Goal: Find specific page/section: Find specific page/section

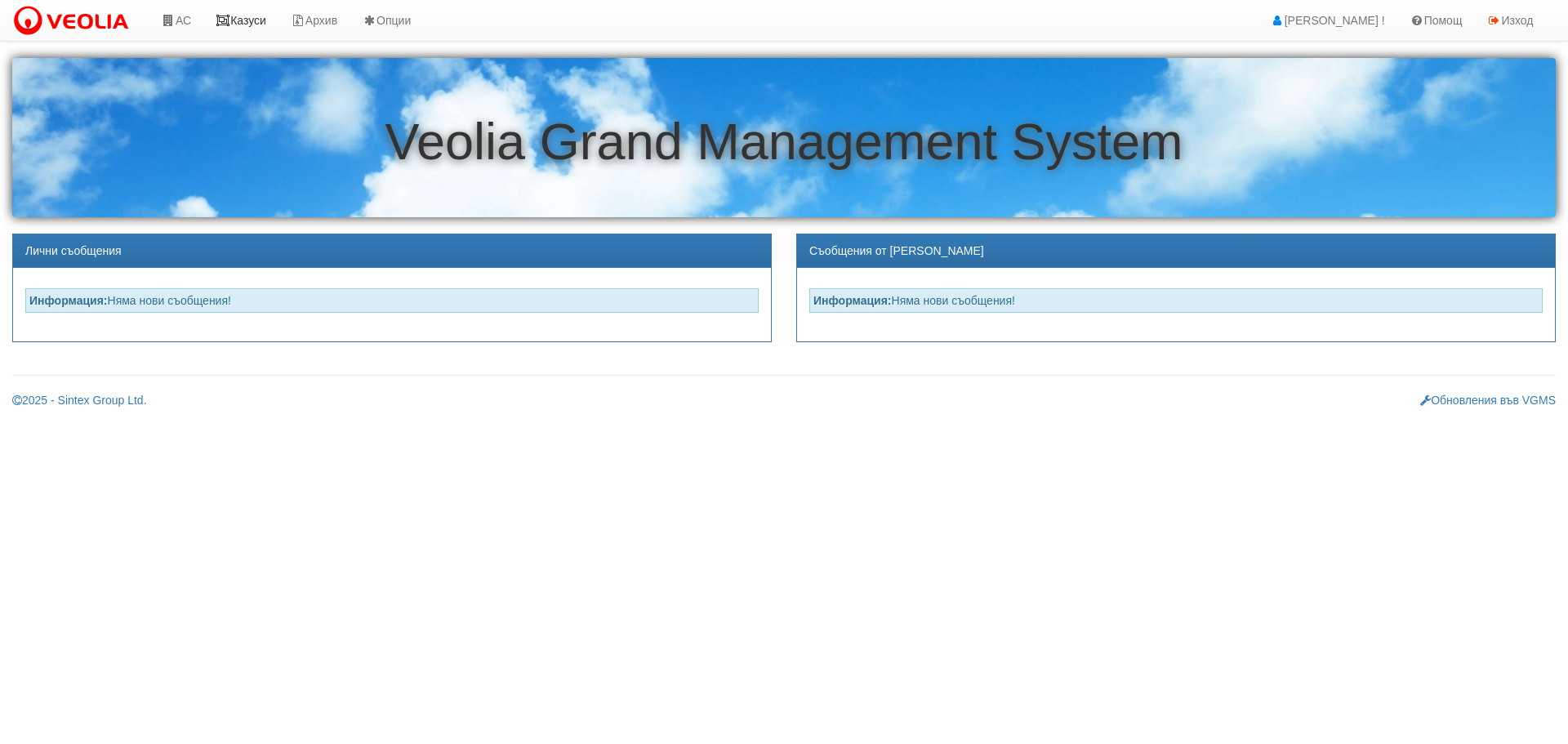
click at [253, 19] on link "Казуси" at bounding box center [240, 20] width 75 height 40
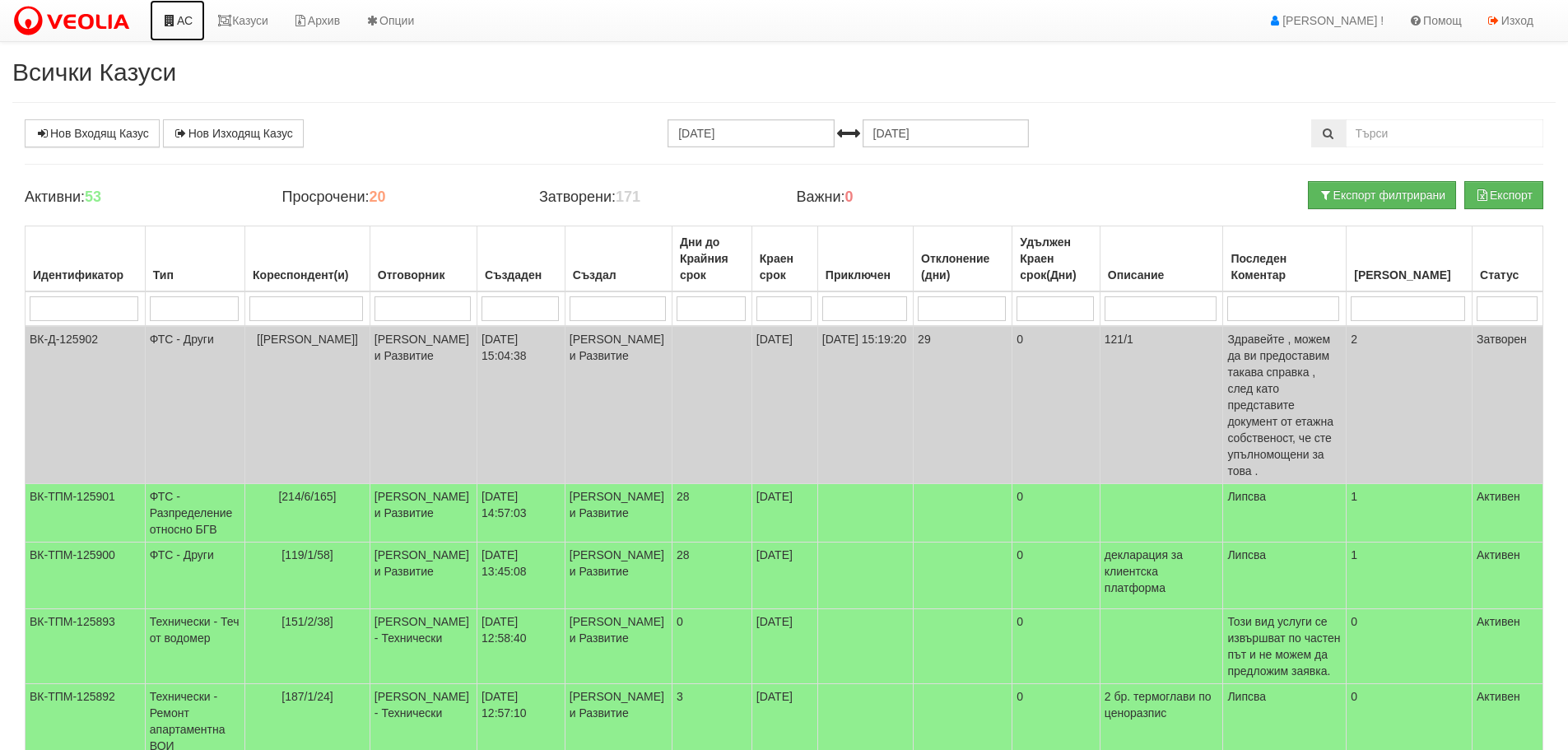
click at [182, 15] on link "АС" at bounding box center [177, 20] width 55 height 41
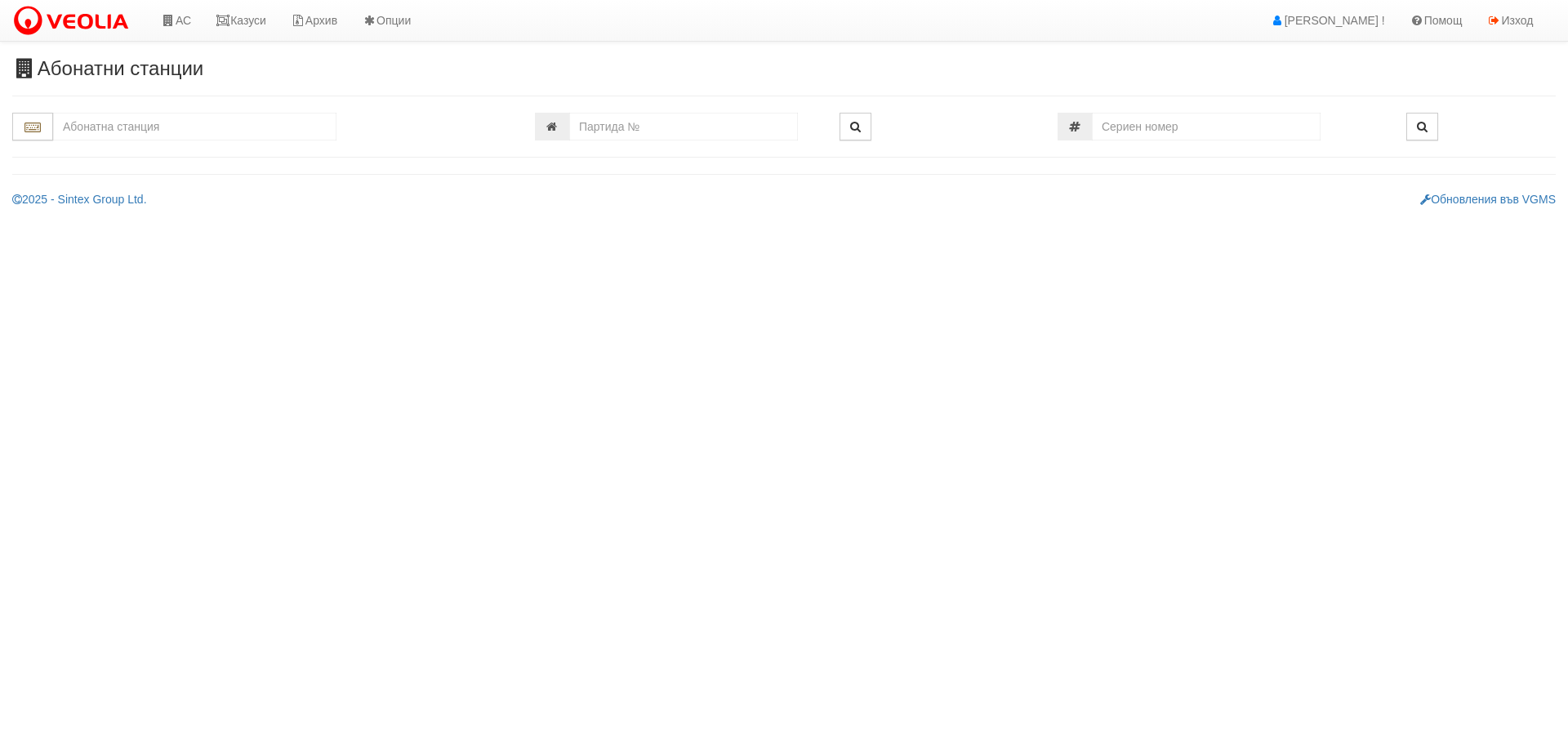
click at [181, 125] on input "text" at bounding box center [194, 127] width 283 height 28
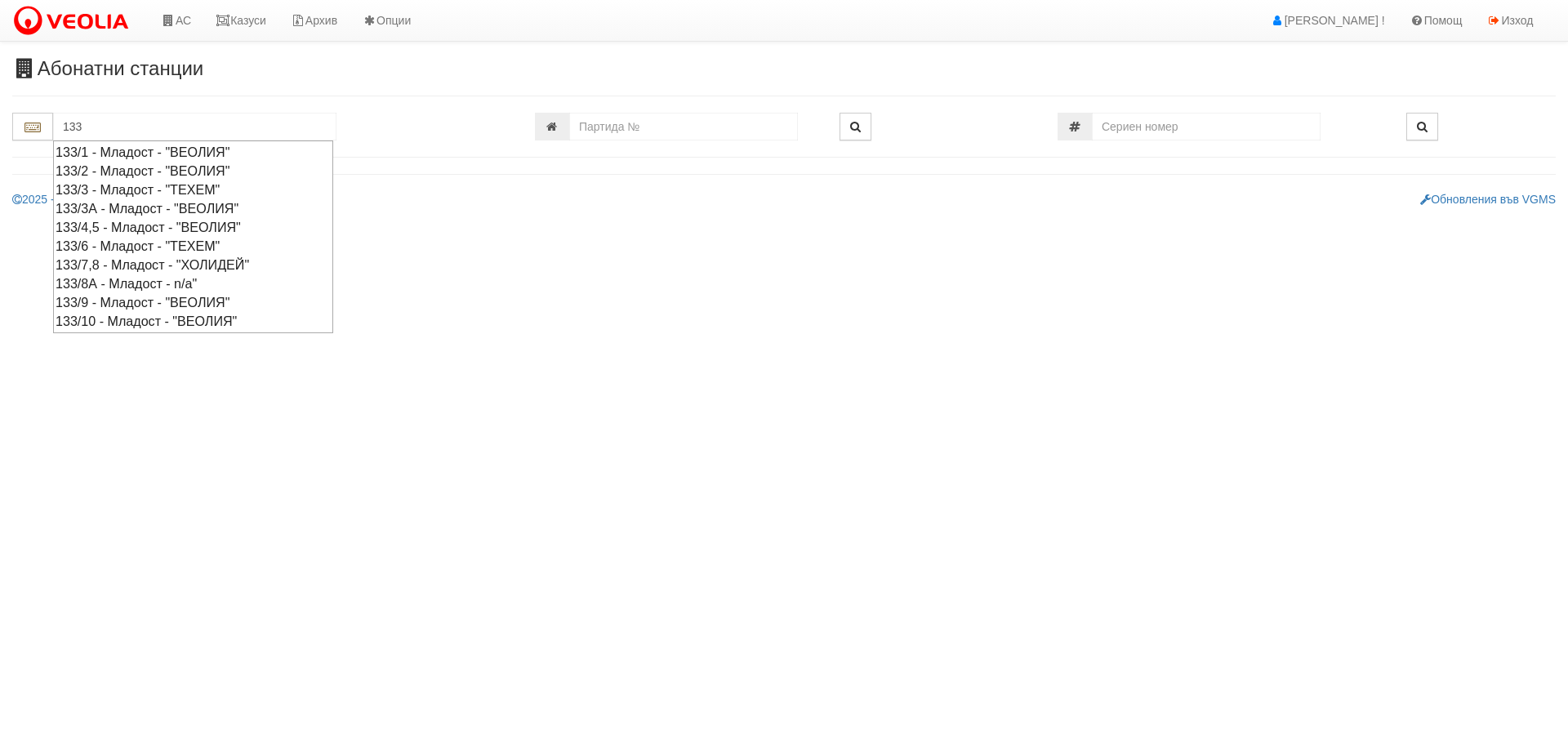
click at [142, 185] on div "133/3 - Младост - "ТЕХЕМ"" at bounding box center [193, 190] width 276 height 19
type input "133/3 - Младост - "ТЕХЕМ""
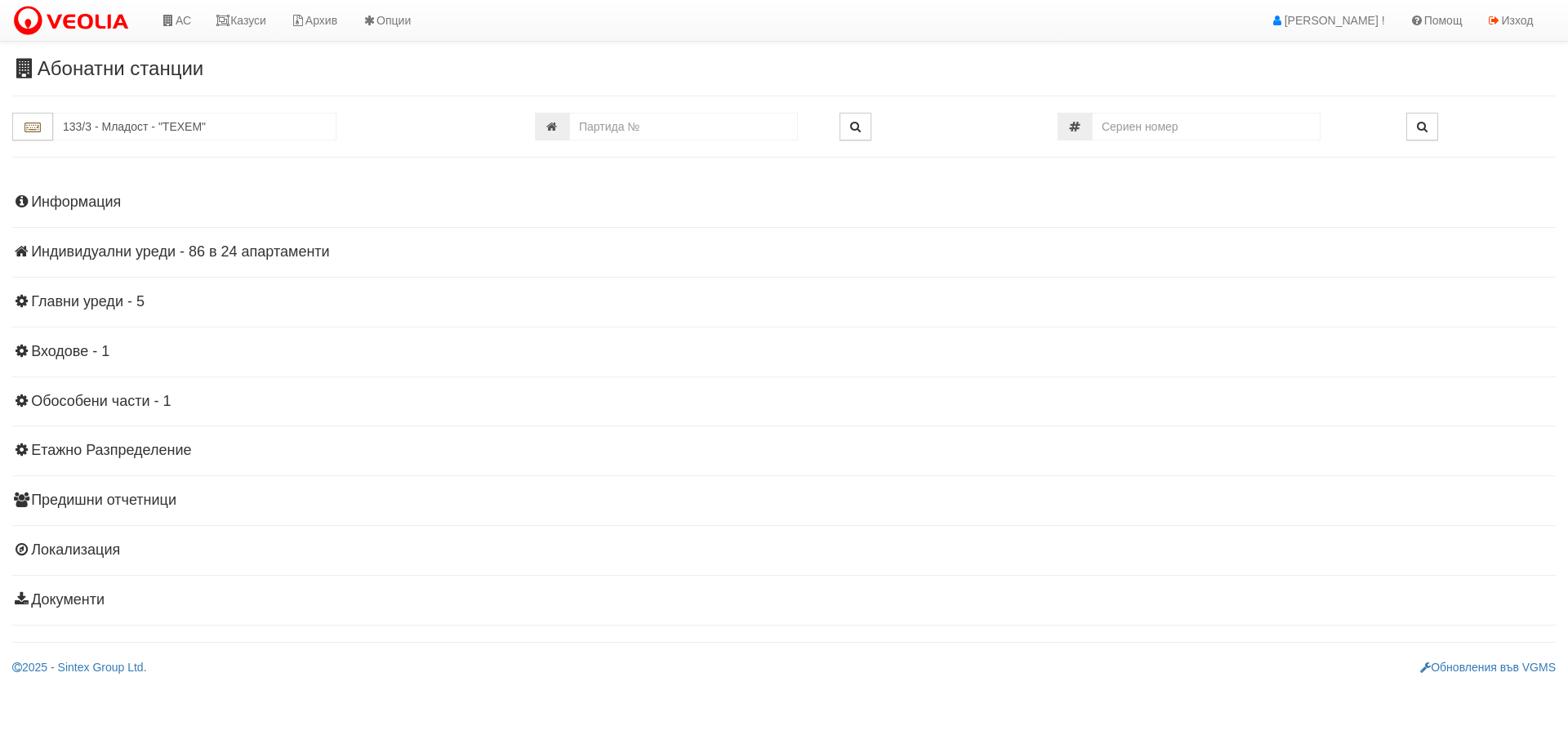
click at [143, 252] on h4 "Индивидуални уреди - 86 в 24 апартаменти" at bounding box center [784, 252] width 1543 height 16
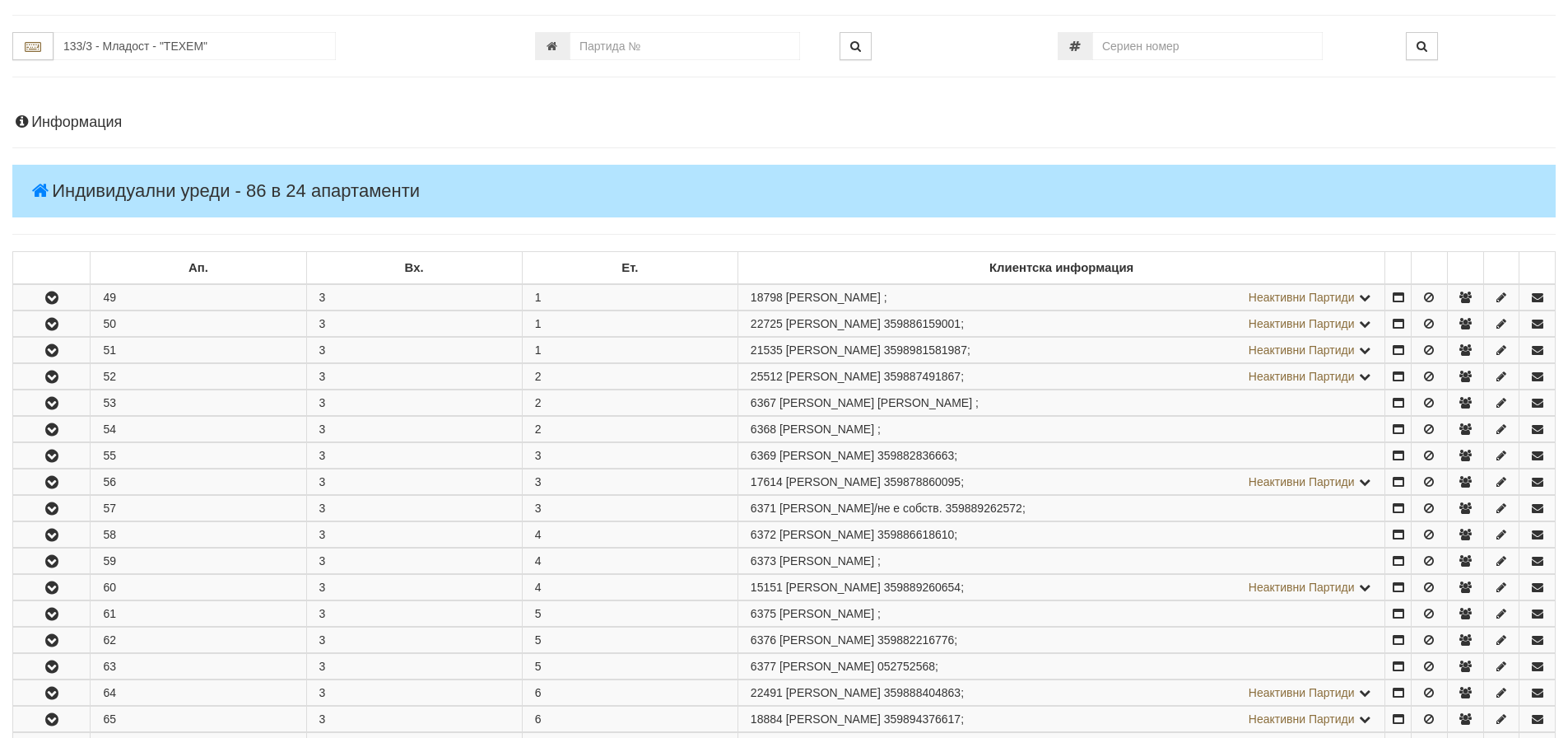
scroll to position [82, 0]
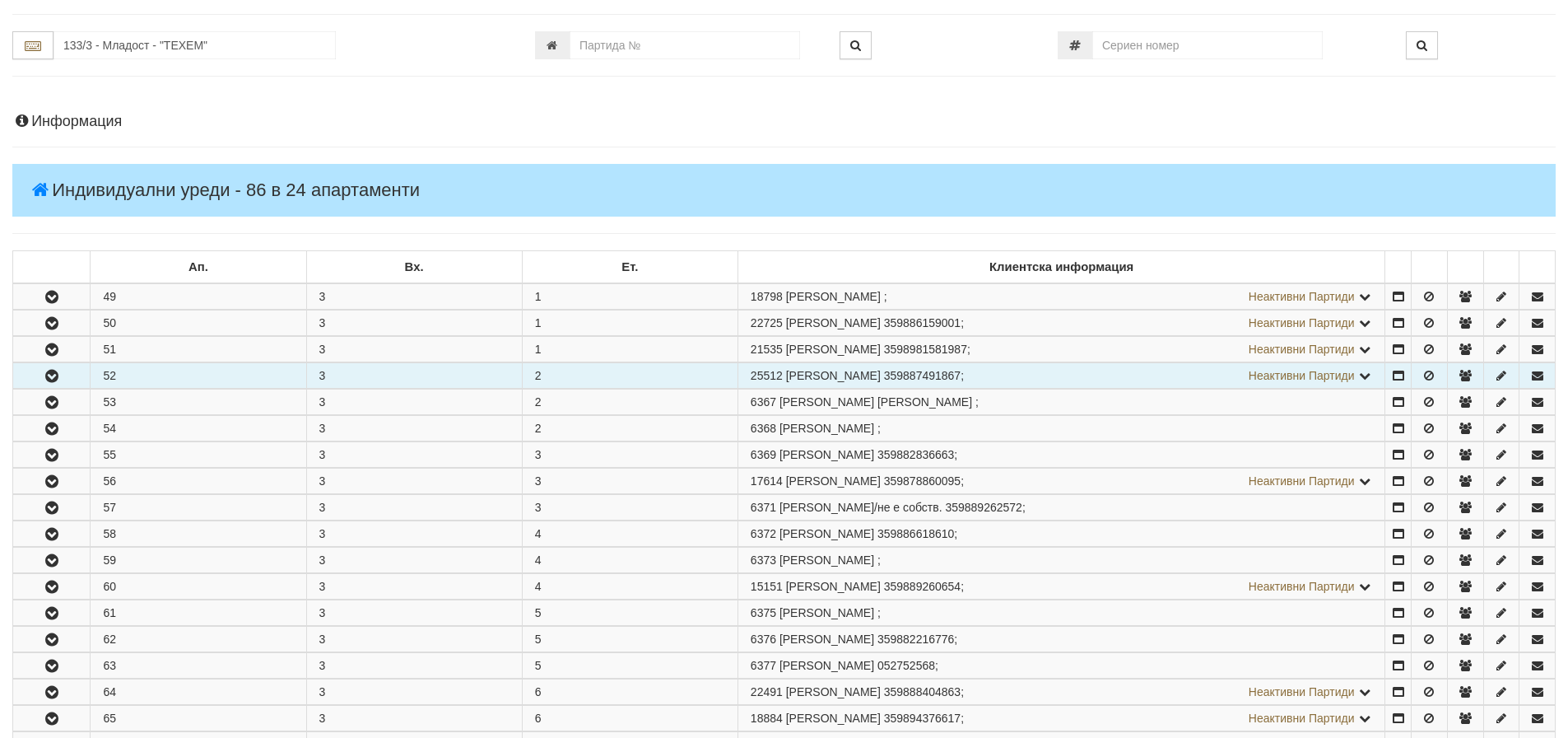
click at [55, 374] on icon "button" at bounding box center [52, 376] width 20 height 12
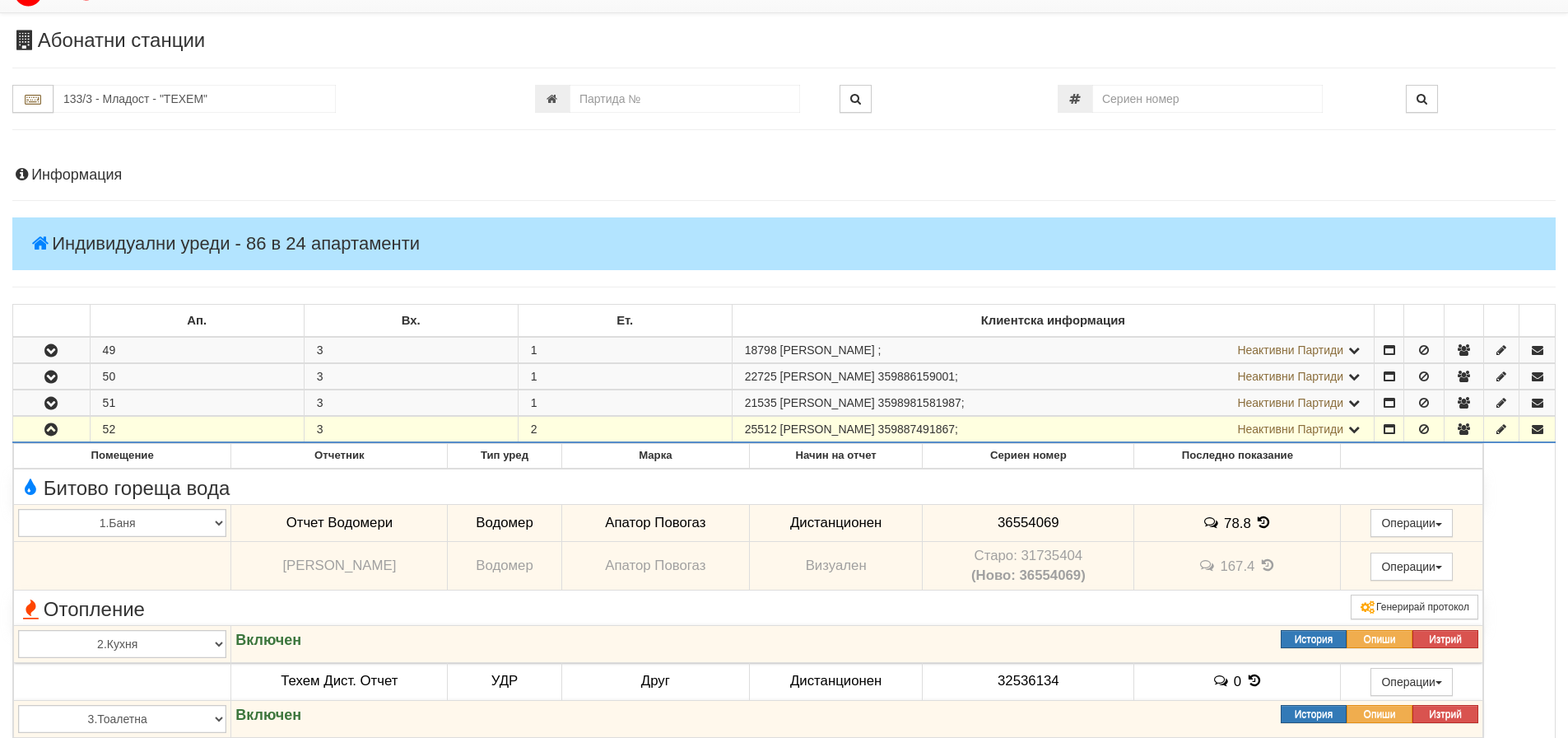
scroll to position [0, 0]
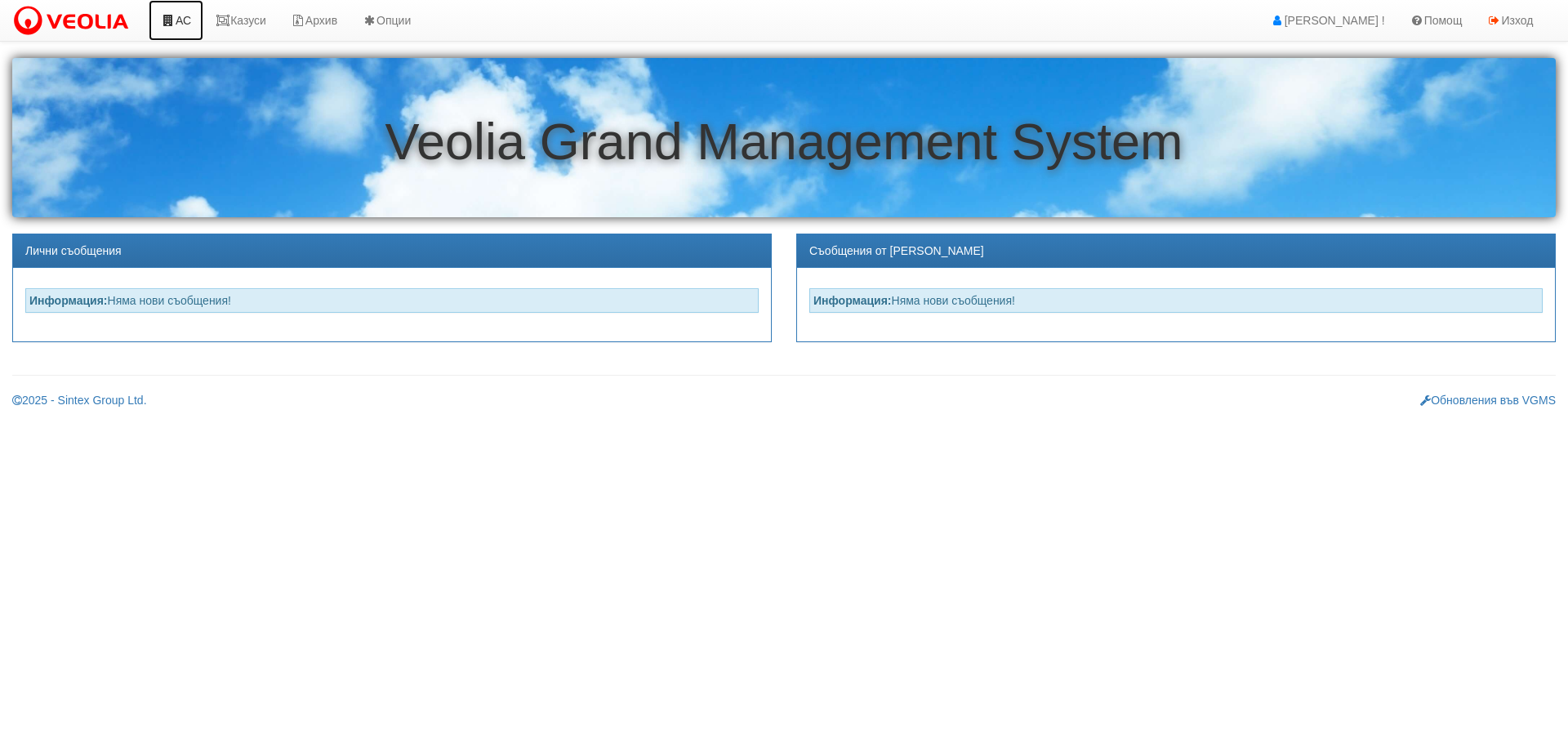
click at [187, 17] on link "АС" at bounding box center [176, 20] width 54 height 40
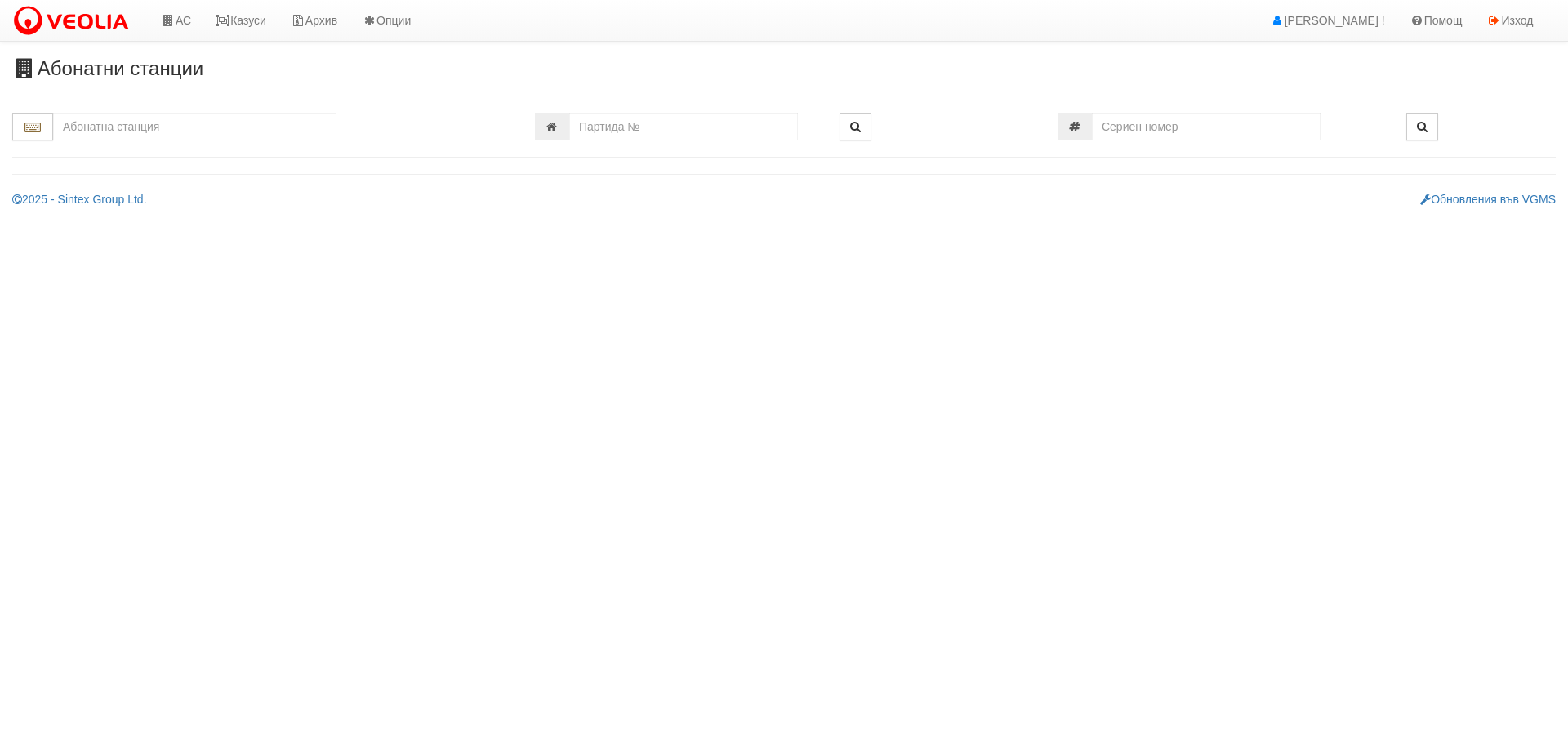
click at [130, 125] on input "text" at bounding box center [194, 127] width 283 height 28
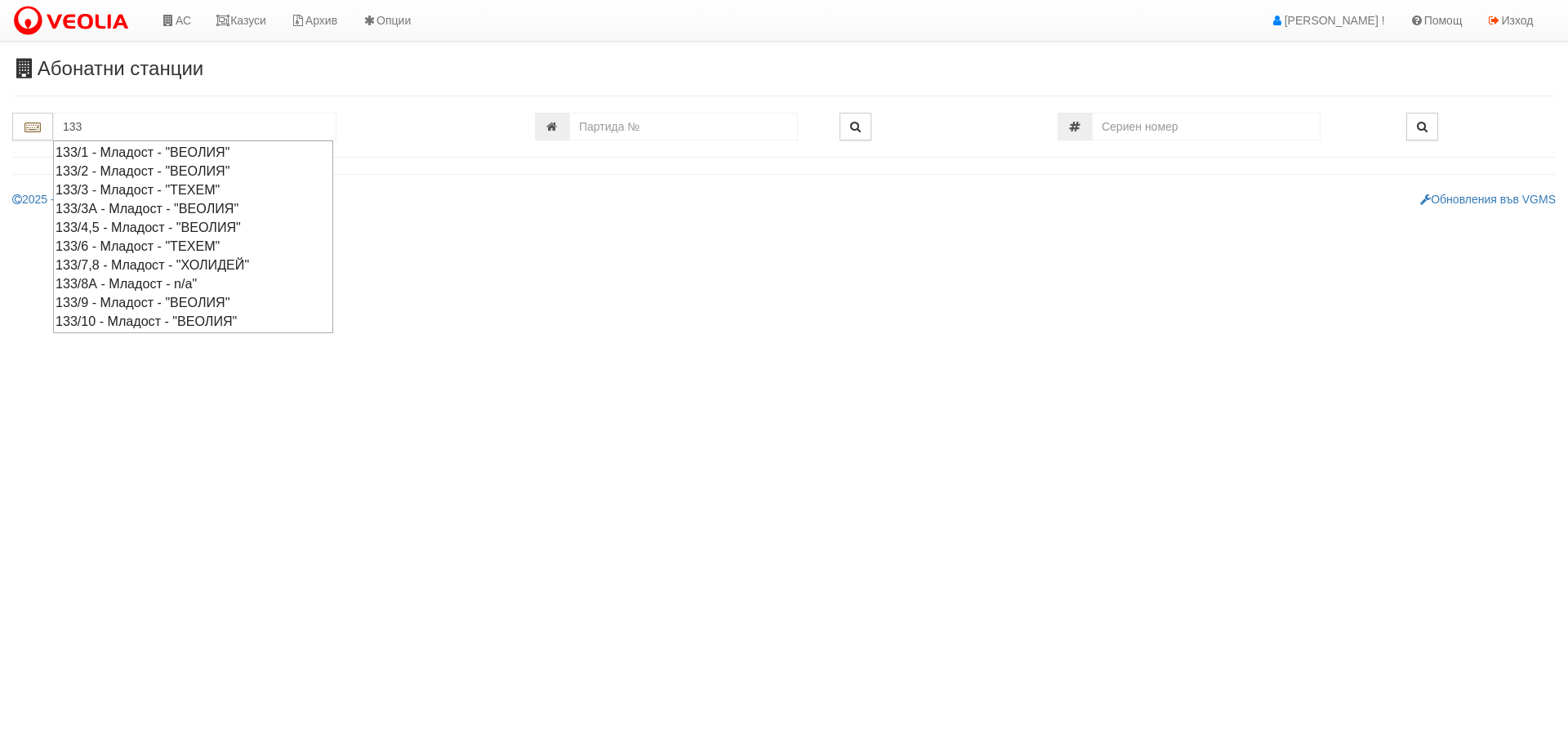
click at [119, 185] on div "133/3 - Младост - "ТЕХЕМ"" at bounding box center [193, 190] width 276 height 19
type input "133/3 - Младост - "ТЕХЕМ""
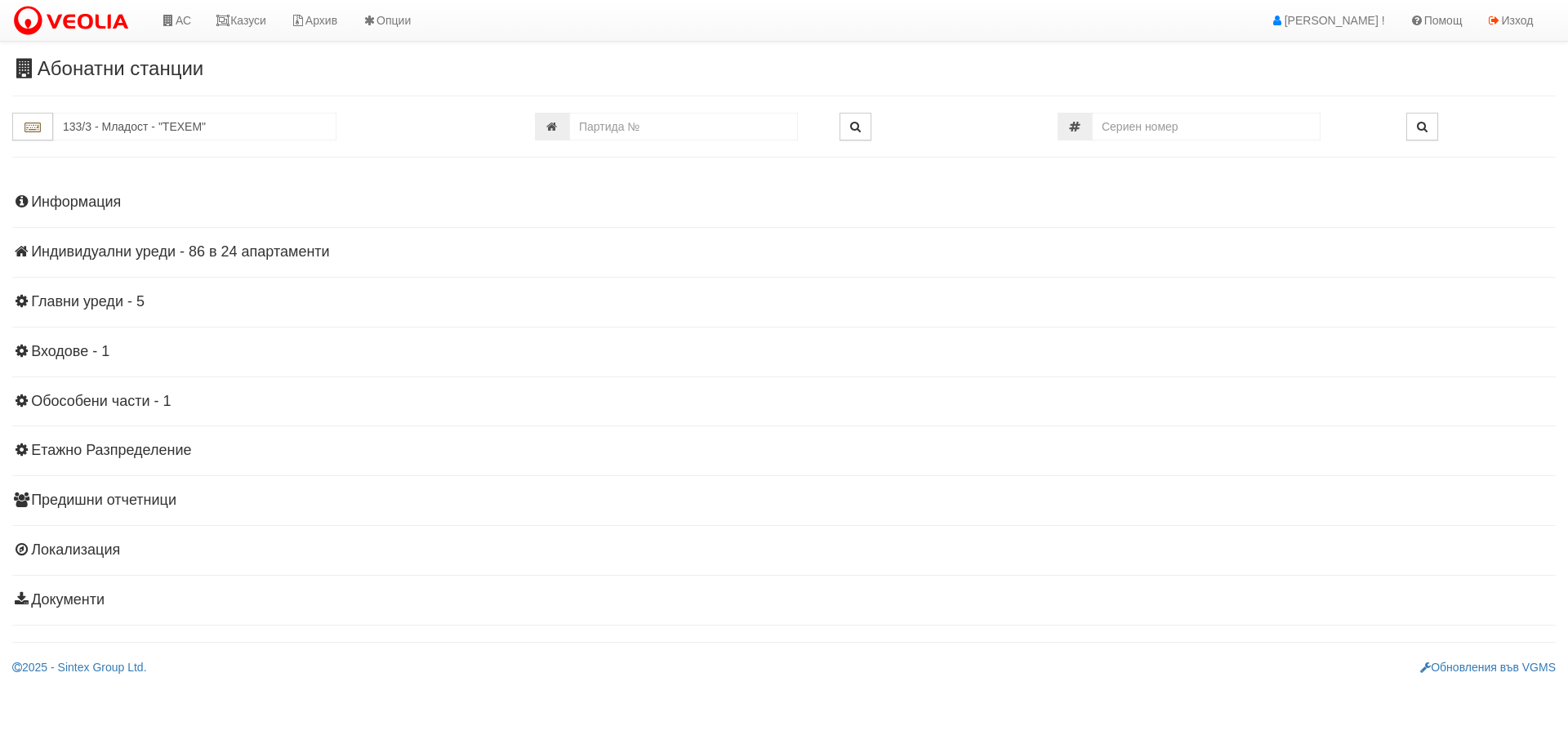
click at [200, 251] on h4 "Индивидуални уреди - 86 в 24 апартаменти" at bounding box center [784, 252] width 1543 height 16
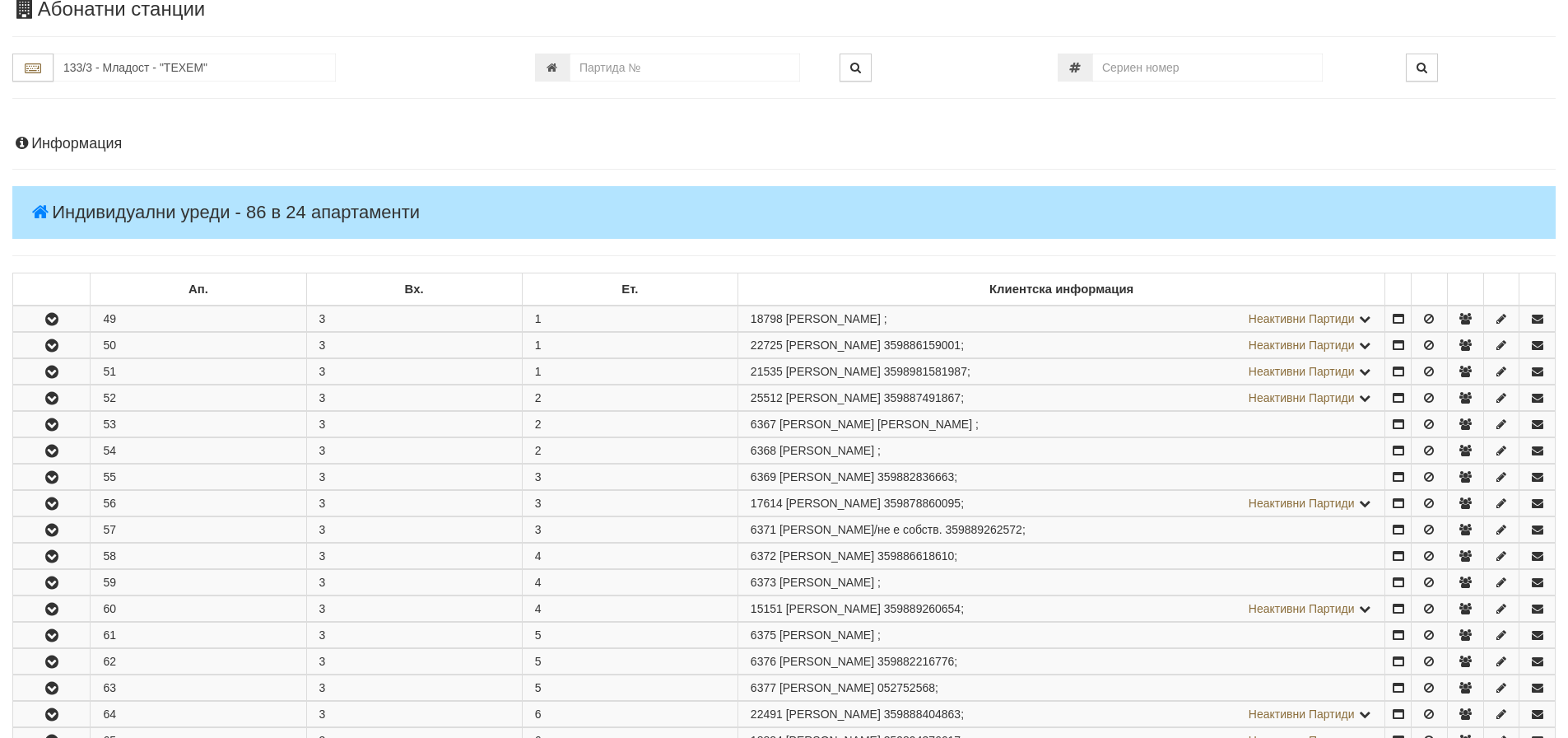
scroll to position [247, 0]
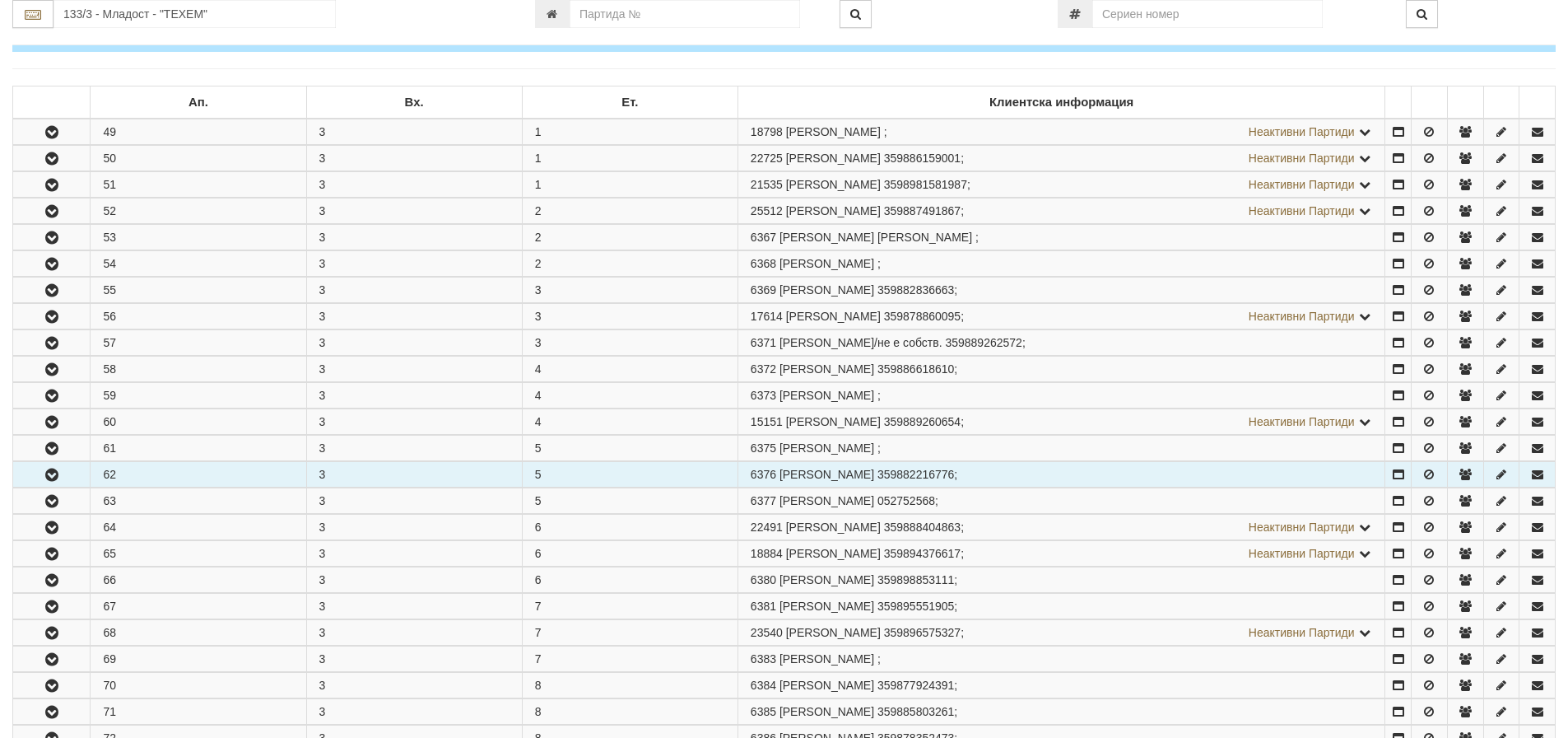
click at [49, 470] on icon "button" at bounding box center [52, 475] width 20 height 12
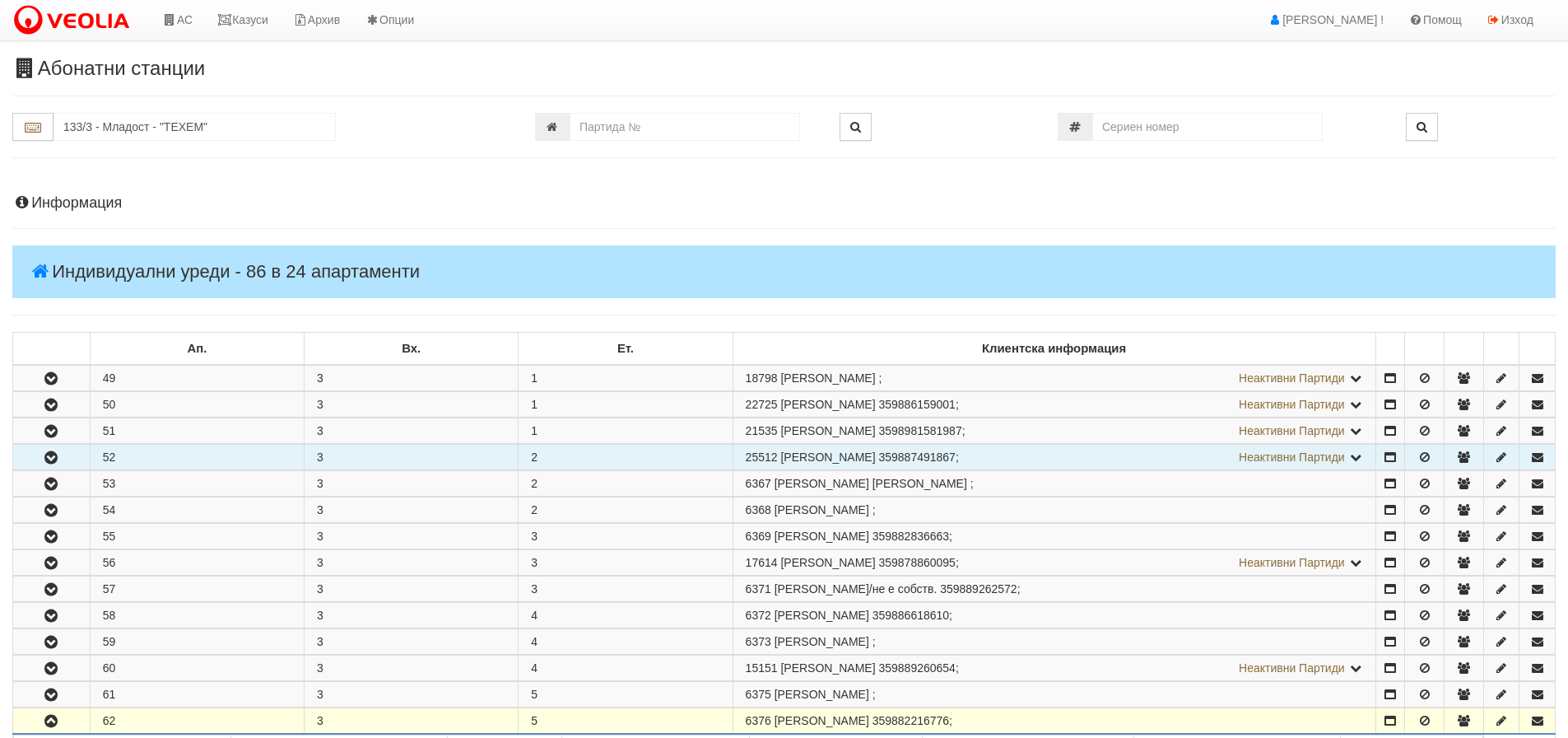
scroll to position [0, 0]
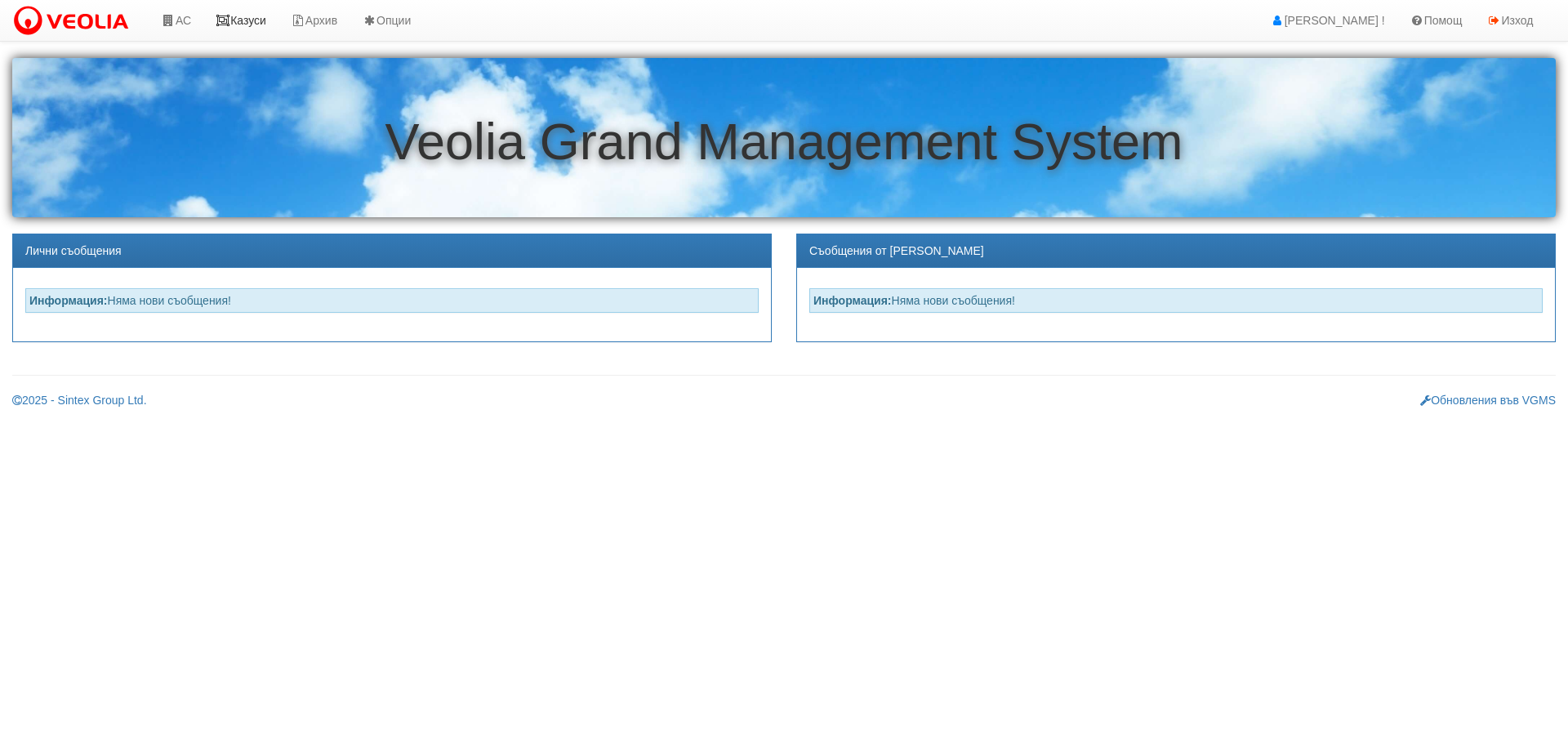
click at [262, 21] on link "Казуси" at bounding box center [240, 20] width 75 height 40
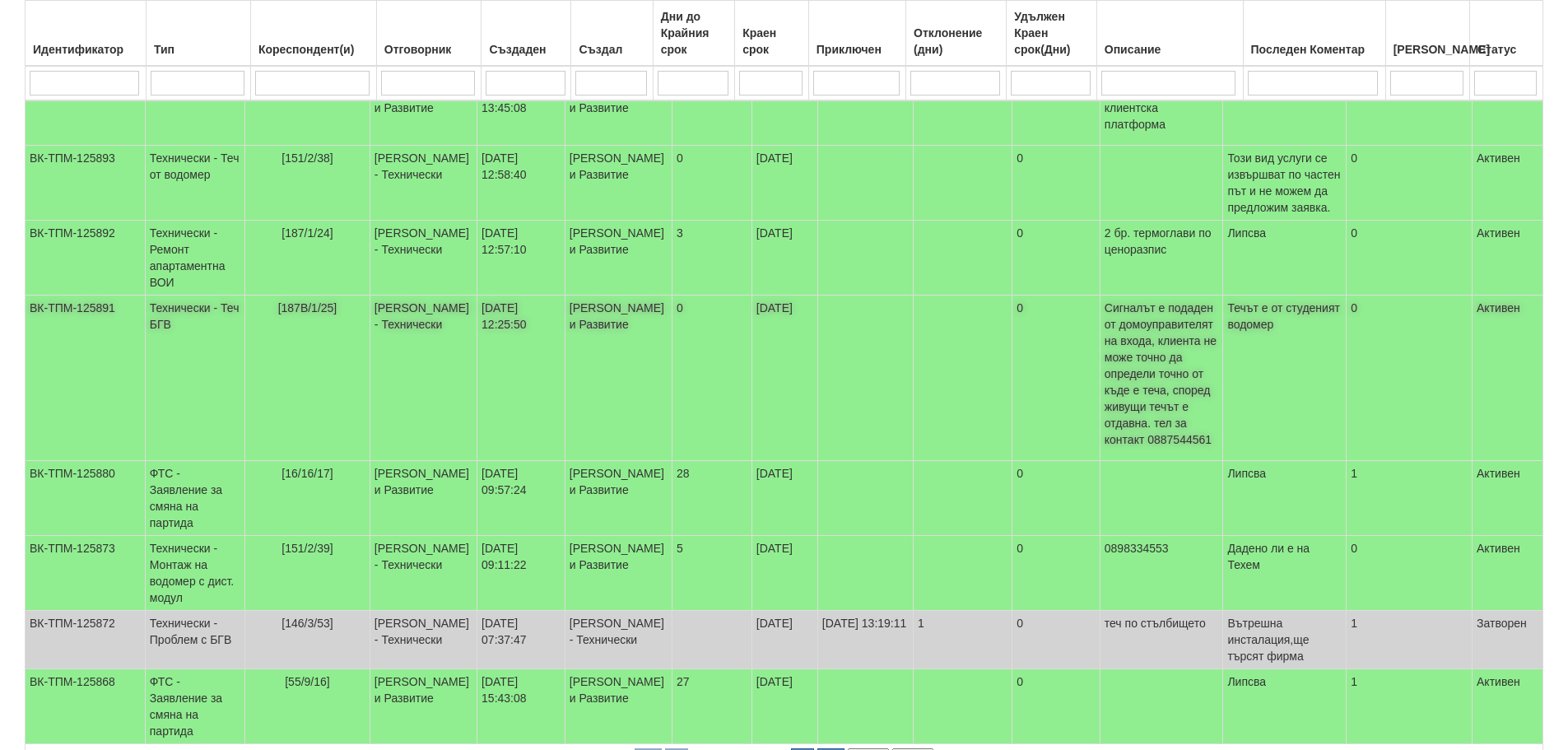
scroll to position [545, 0]
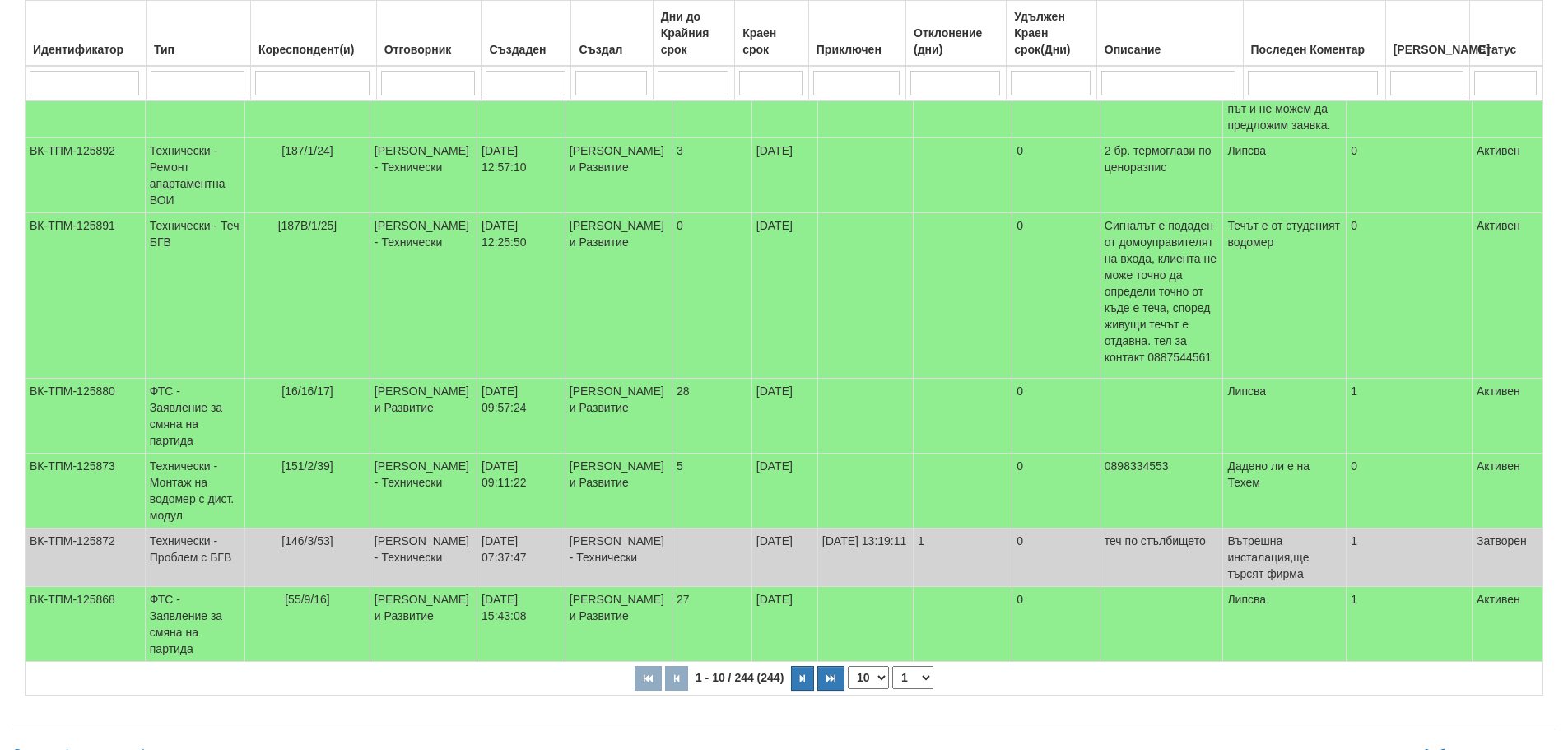
click at [904, 666] on select "1 2 3 4 5 6 10 15 20 25" at bounding box center [913, 678] width 41 height 23
click at [895, 666] on select "1 2 3 4 5 6 10 15 20 25" at bounding box center [913, 678] width 41 height 23
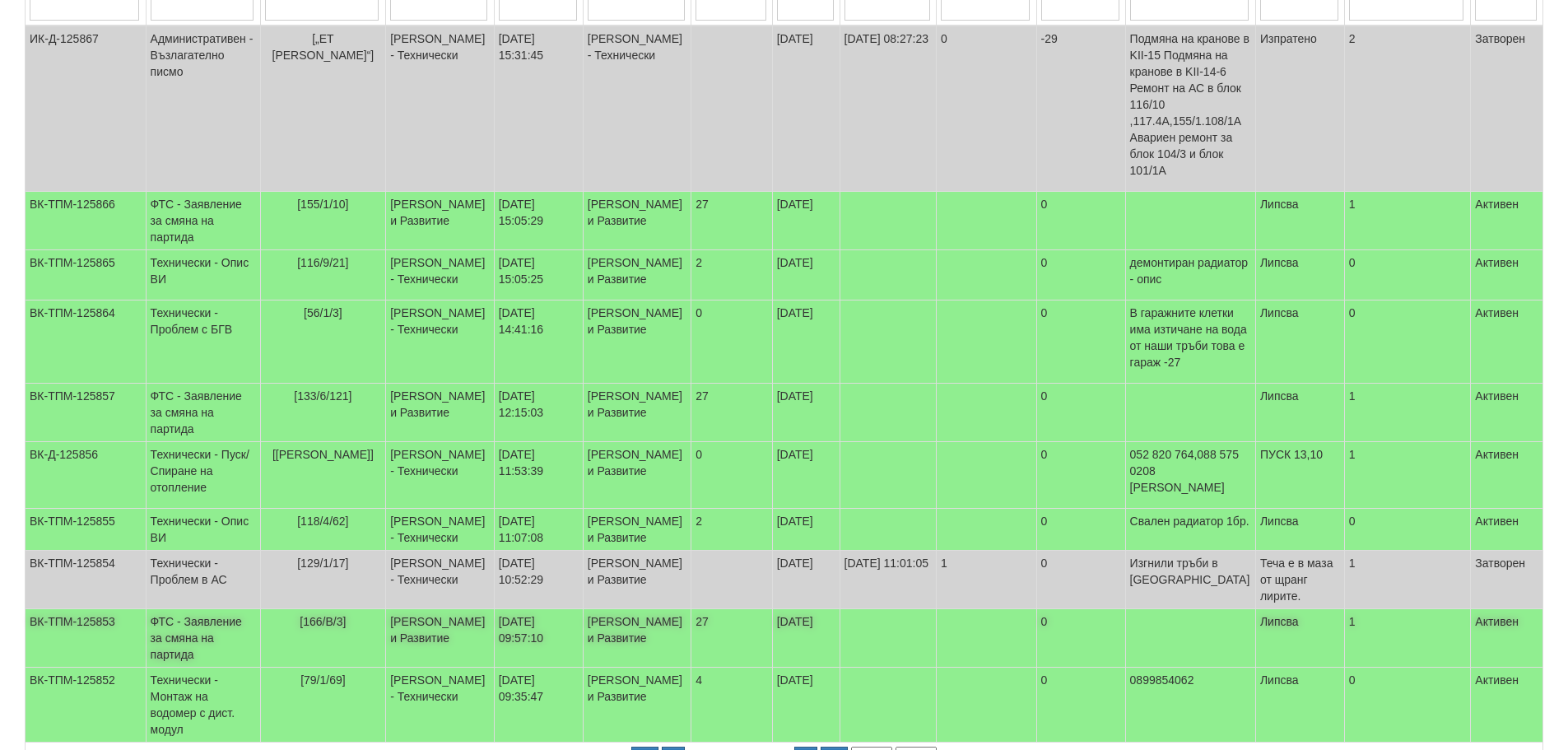
scroll to position [463, 0]
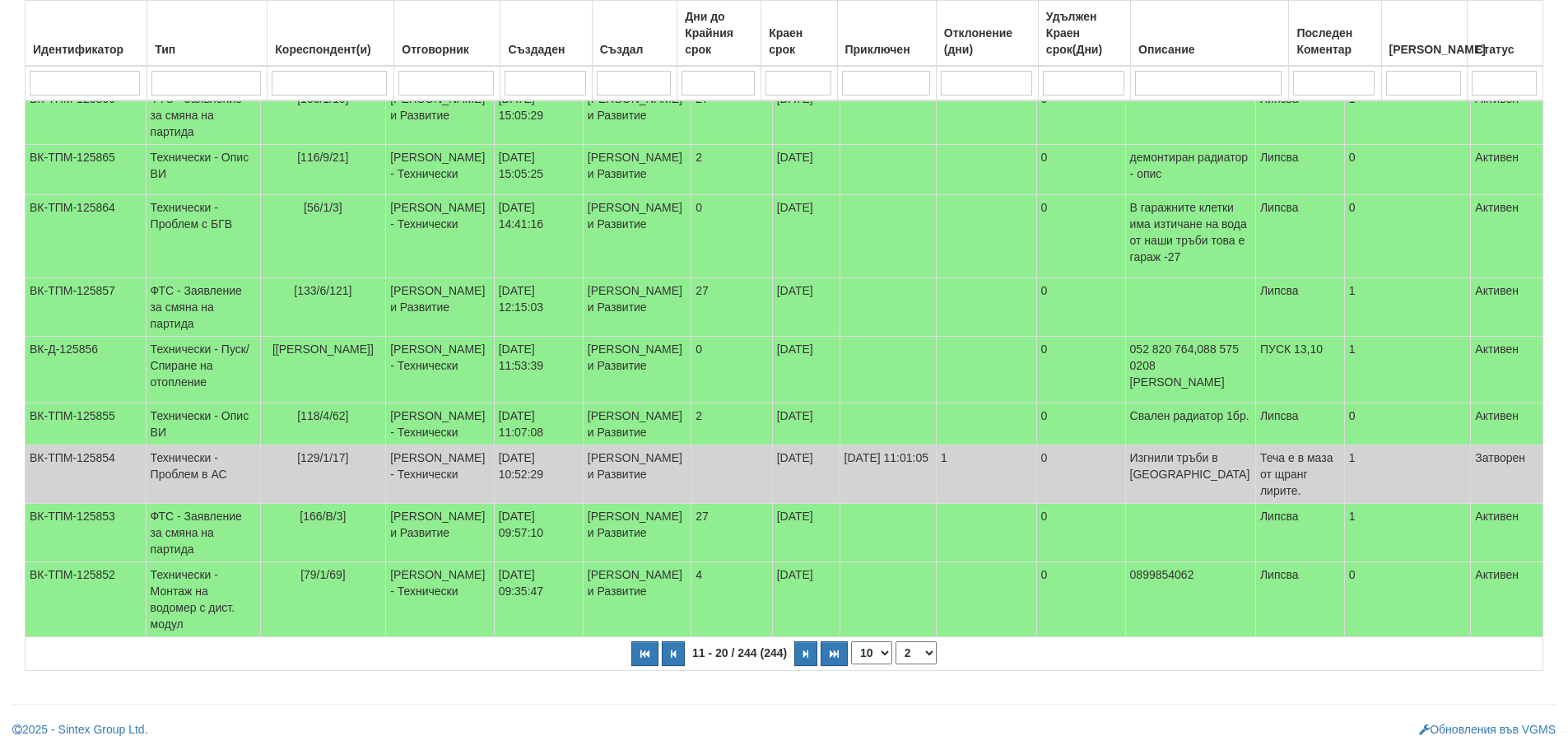
click at [919, 654] on select "1 2 3 4 5 6 7 10 15 20 25" at bounding box center [916, 653] width 41 height 23
click at [896, 641] on select "1 2 3 4 5 6 7 10 15 20 25" at bounding box center [916, 653] width 41 height 23
click at [918, 653] on select "1 2 3 4 5 6 7 10 15 20 25" at bounding box center [916, 653] width 41 height 23
click at [896, 641] on select "1 2 3 4 5 6 7 10 15 20 25" at bounding box center [916, 653] width 41 height 23
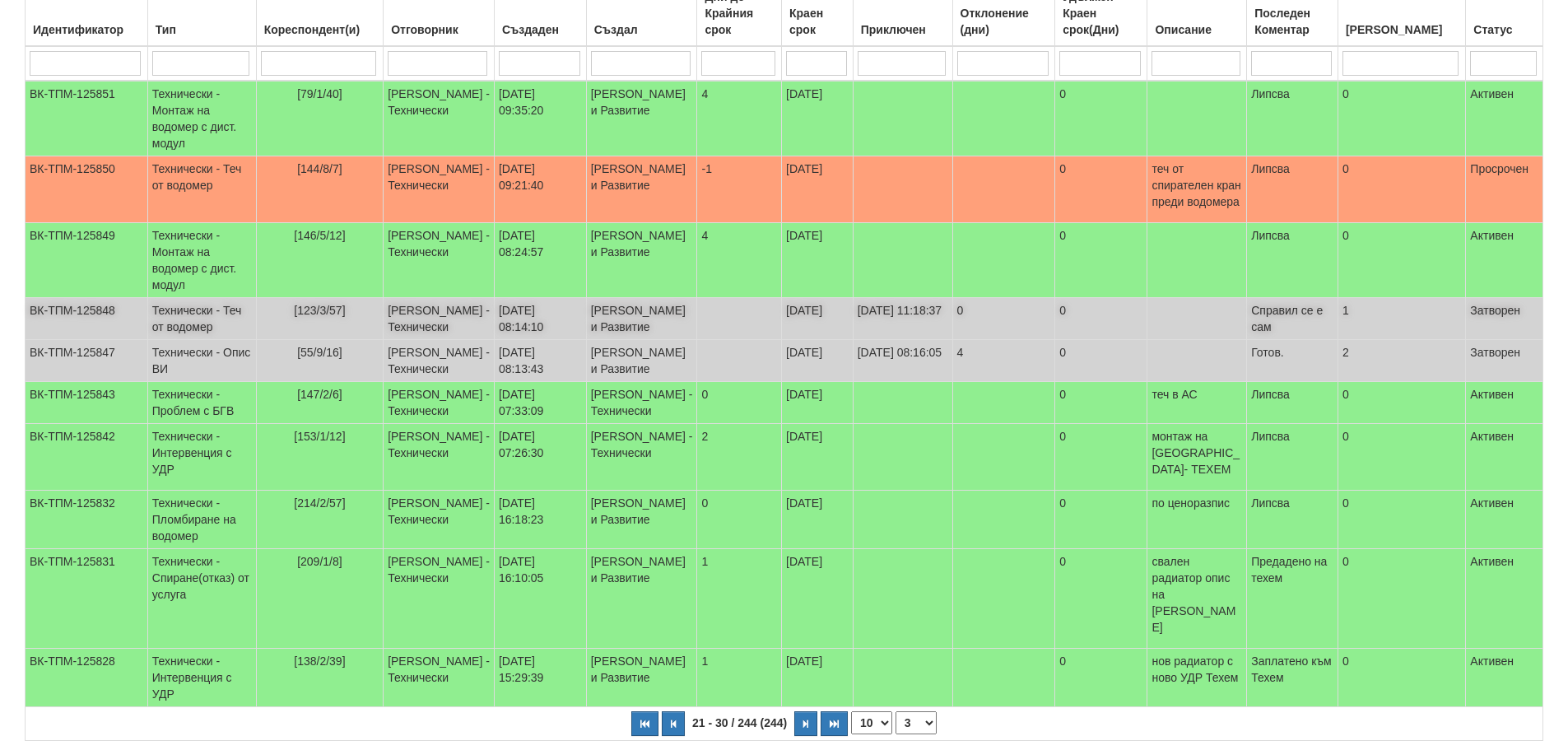
scroll to position [364, 0]
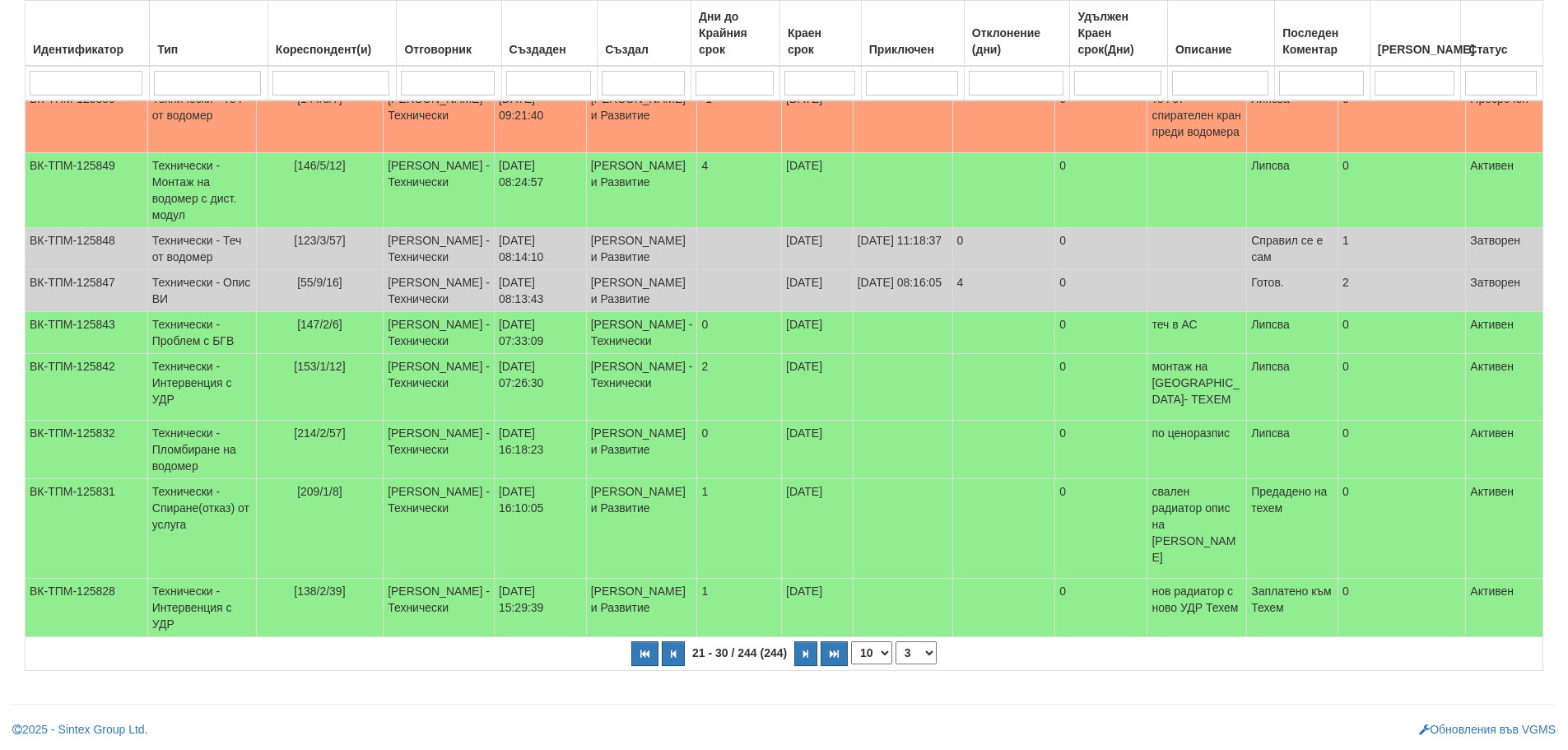
click at [918, 652] on select "1 2 3 4 5 6 7 8 10 15 20 25" at bounding box center [916, 653] width 41 height 23
click at [896, 641] on select "1 2 3 4 5 6 7 8 10 15 20 25" at bounding box center [916, 653] width 41 height 23
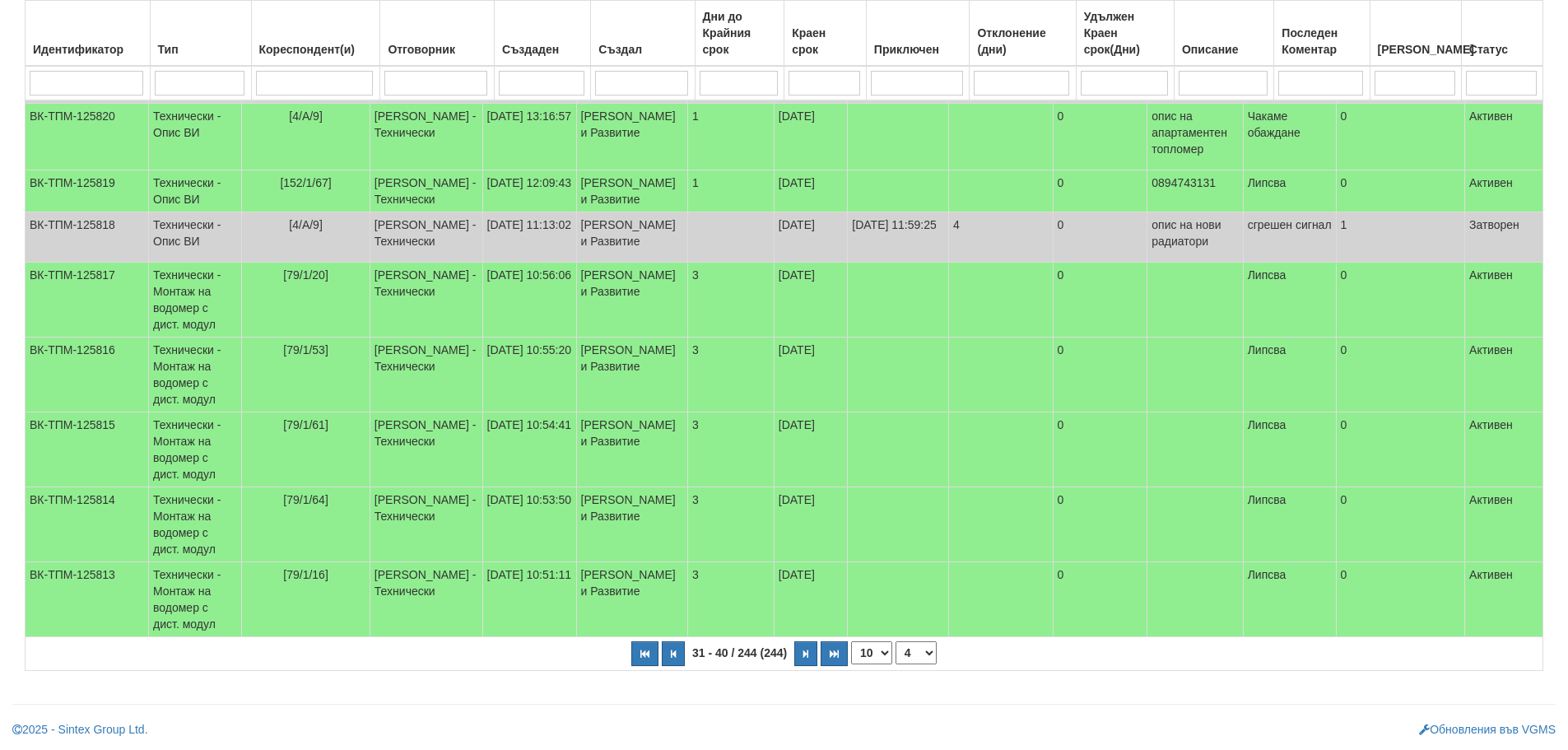
click at [915, 653] on select "1 2 3 4 5 6 7 8 9 10 15 20 25" at bounding box center [916, 653] width 41 height 23
click at [896, 658] on select "1 2 3 4 5 6 7 8 9 10 15 20 25" at bounding box center [916, 653] width 41 height 23
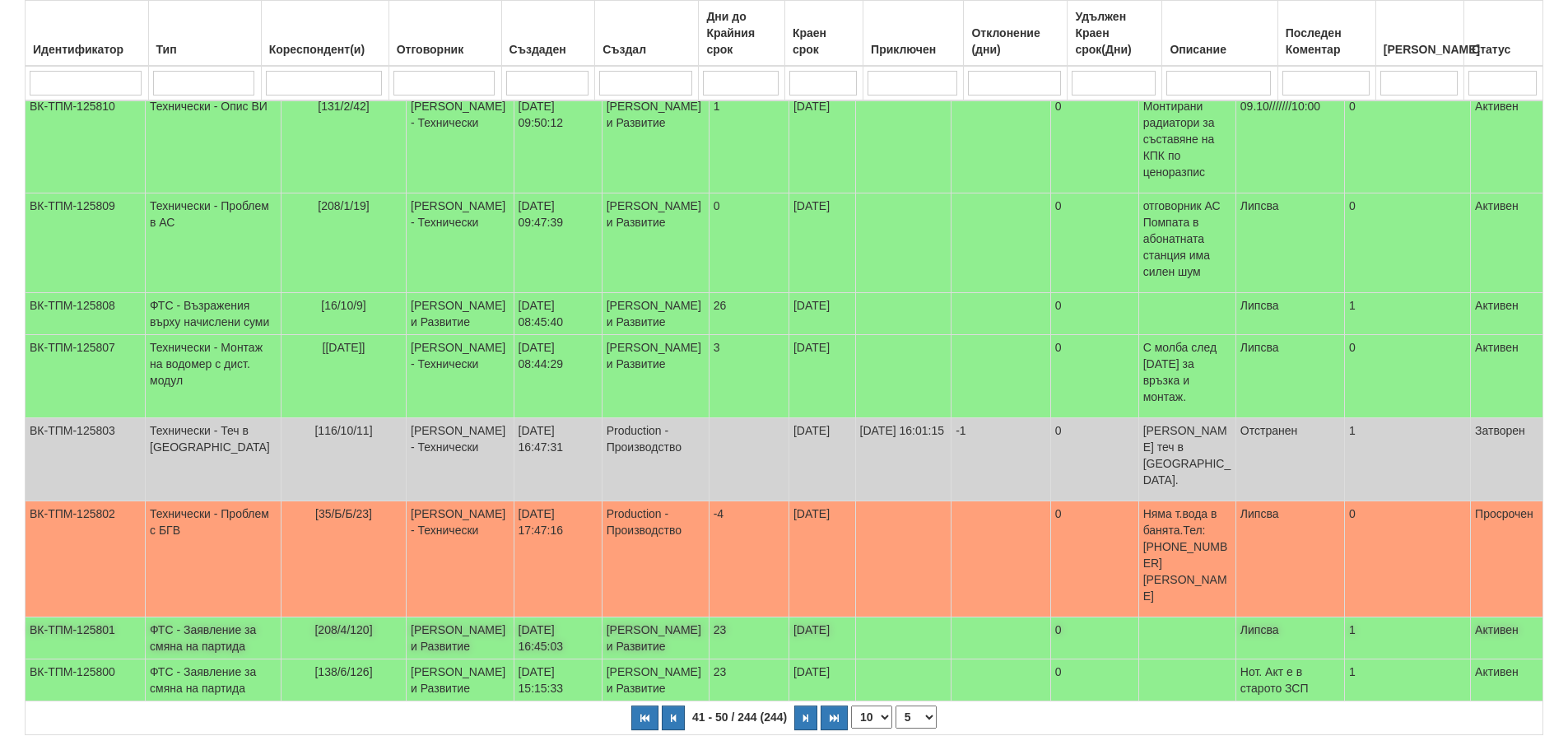
scroll to position [381, 0]
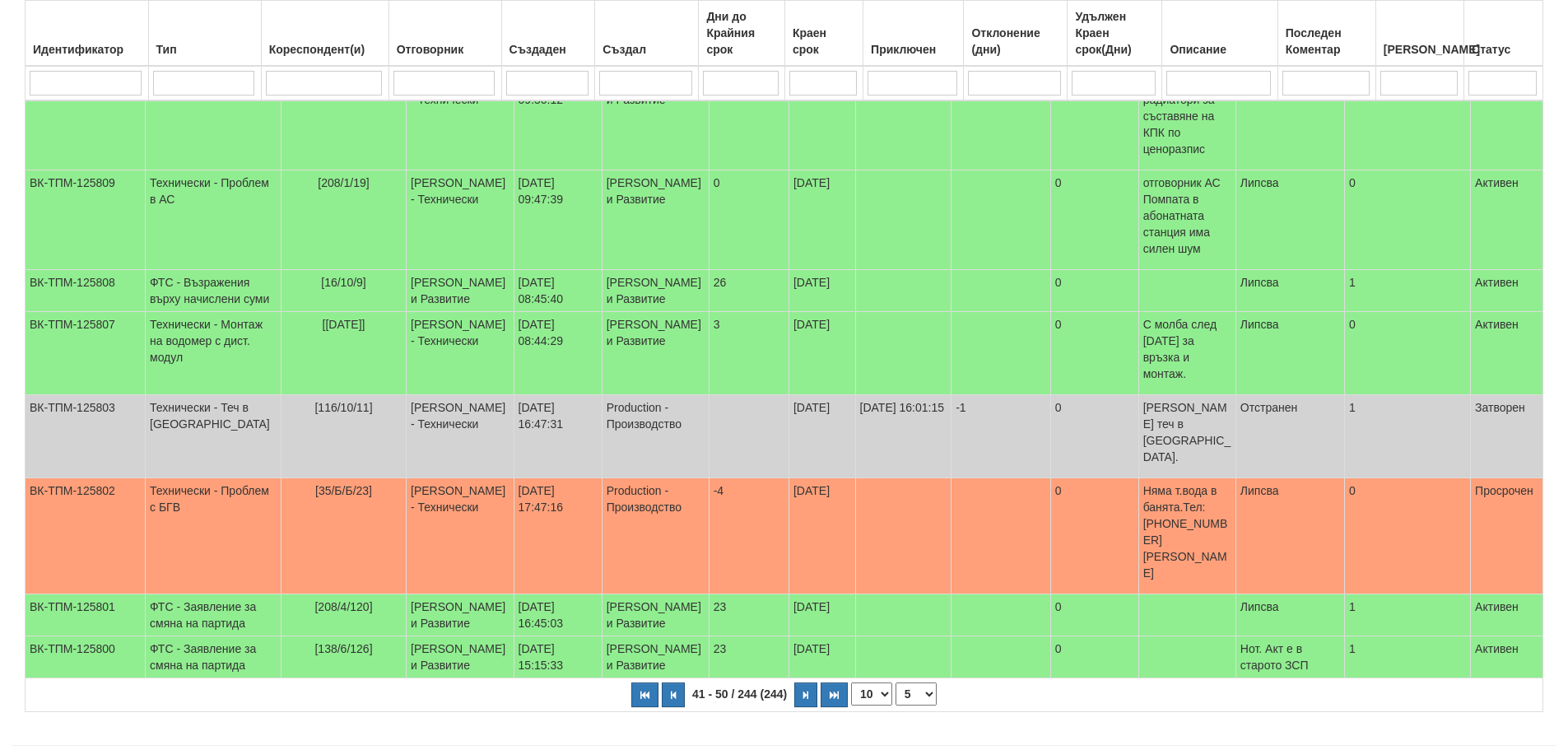
click at [924, 682] on select "1 2 3 4 5 6 7 8 9 10 15 20 25" at bounding box center [916, 693] width 41 height 23
click at [896, 682] on select "1 2 3 4 5 6 7 8 9 10 15 20 25" at bounding box center [916, 693] width 41 height 23
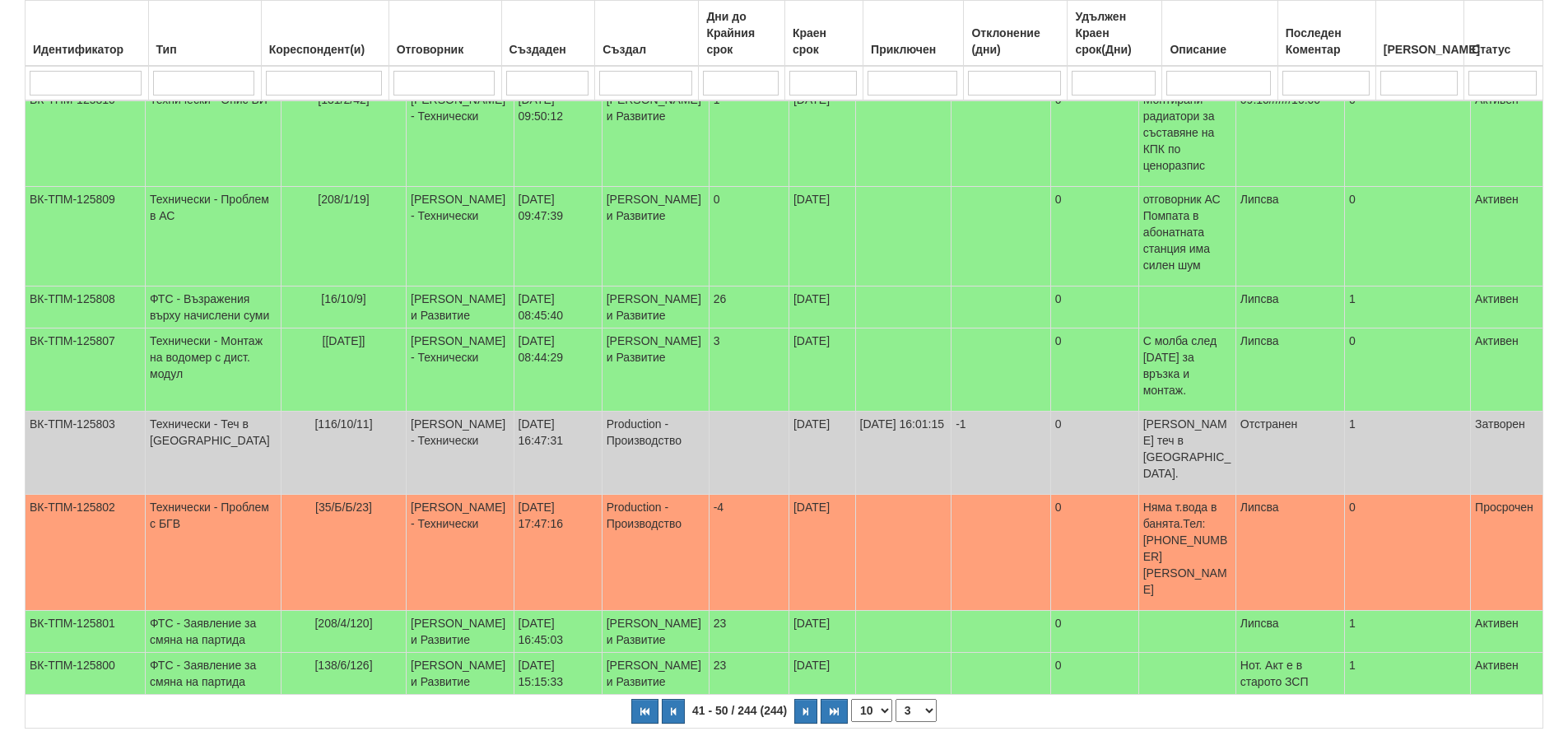
select select "3"
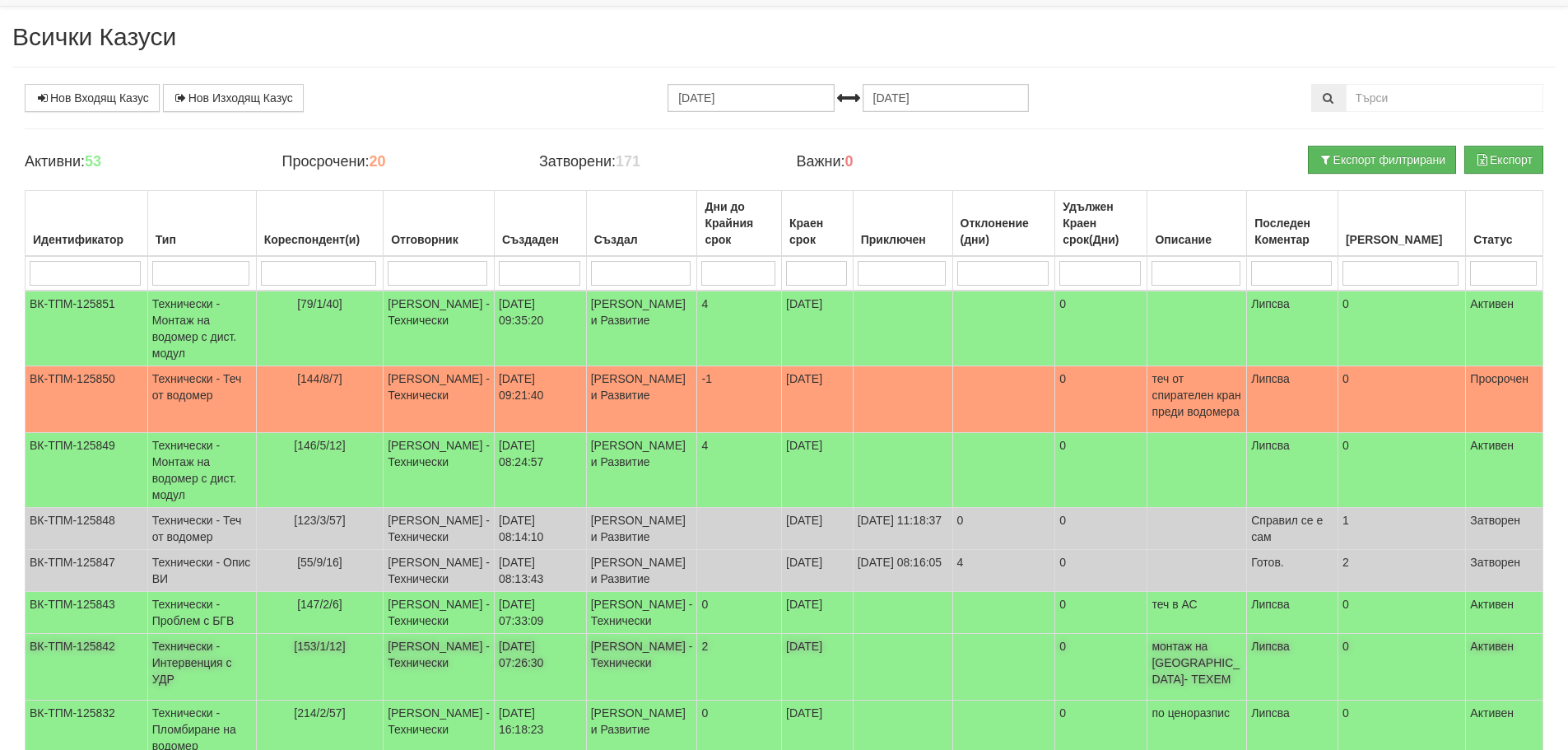
scroll to position [0, 0]
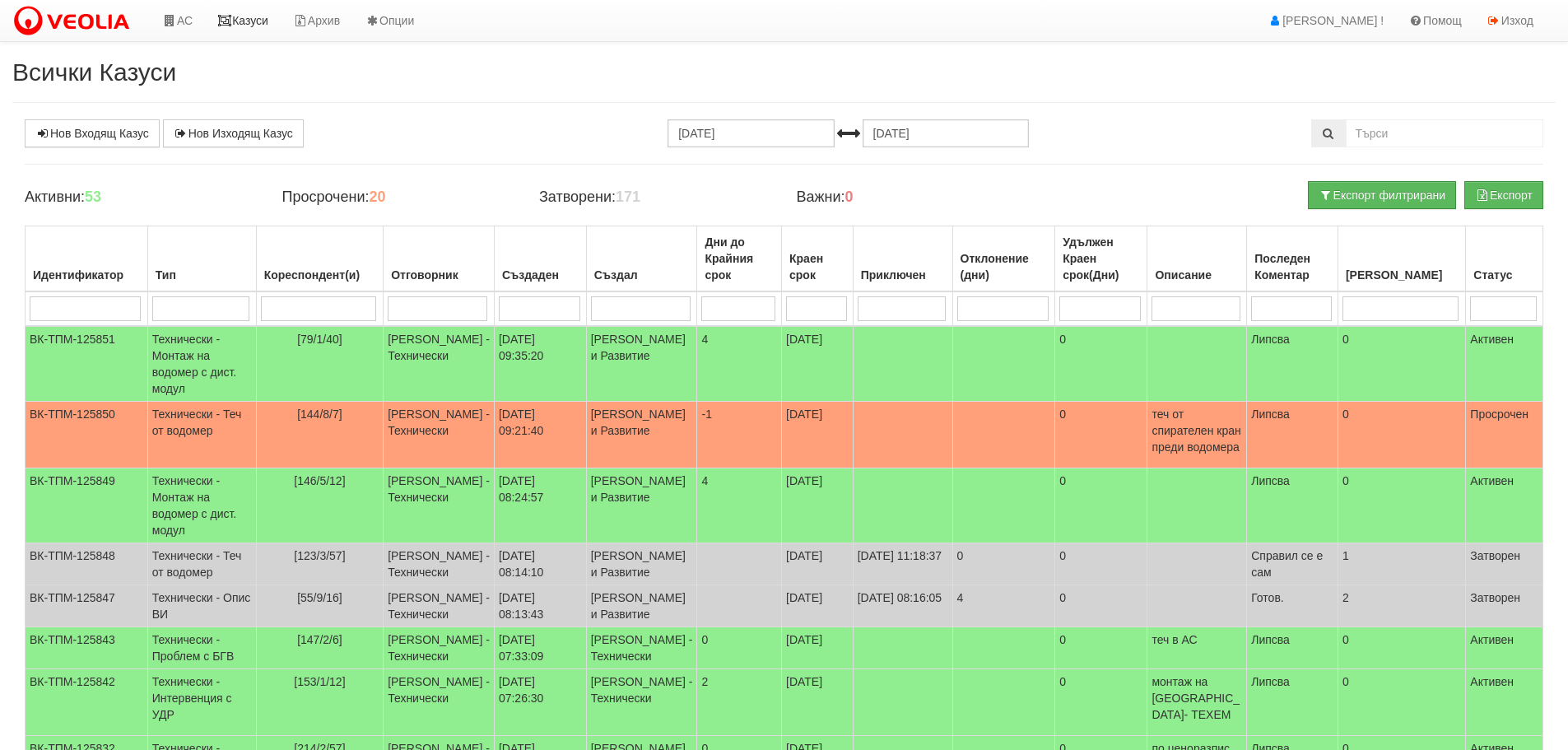
click at [265, 17] on link "Казуси" at bounding box center [242, 20] width 76 height 41
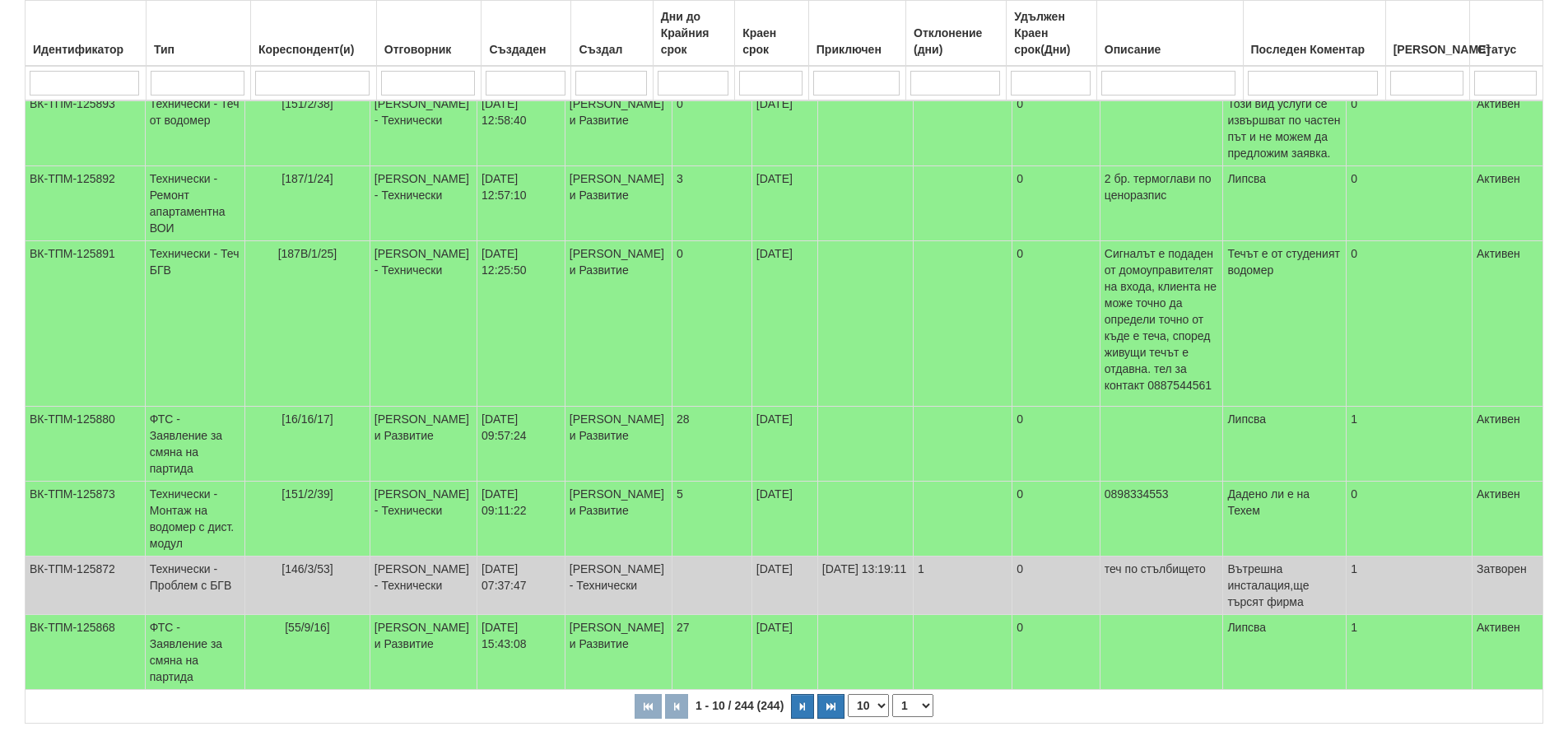
scroll to position [545, 0]
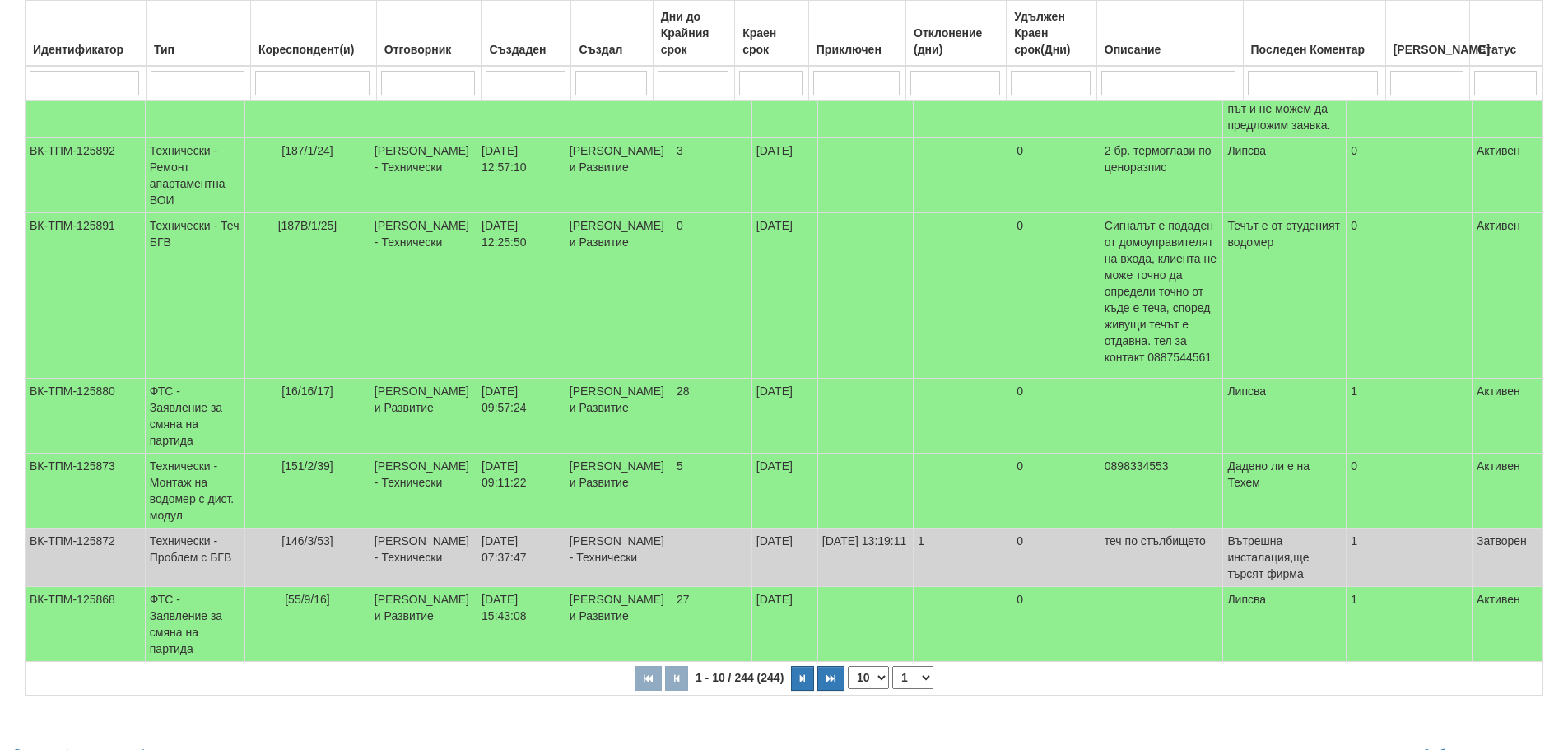
click at [905, 666] on select "1 2 3 4 5 6 10 15 20 25" at bounding box center [913, 678] width 41 height 23
click at [895, 666] on select "1 2 3 4 5 6 10 15 20 25" at bounding box center [913, 678] width 41 height 23
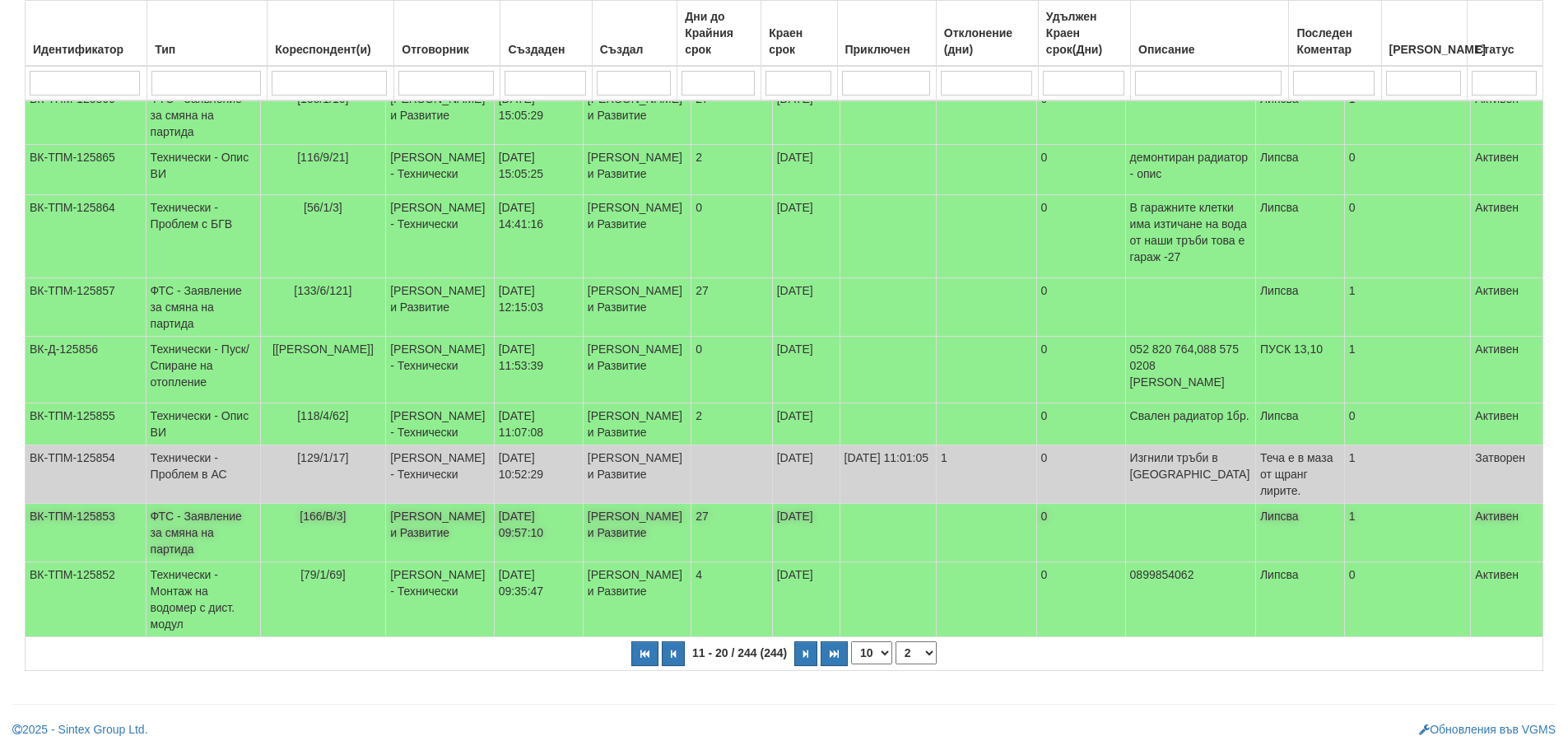
scroll to position [463, 0]
click at [922, 650] on select "1 2 3 4 5 6 7 10 15 20 25" at bounding box center [916, 653] width 41 height 23
click at [896, 641] on select "1 2 3 4 5 6 7 10 15 20 25" at bounding box center [916, 653] width 41 height 23
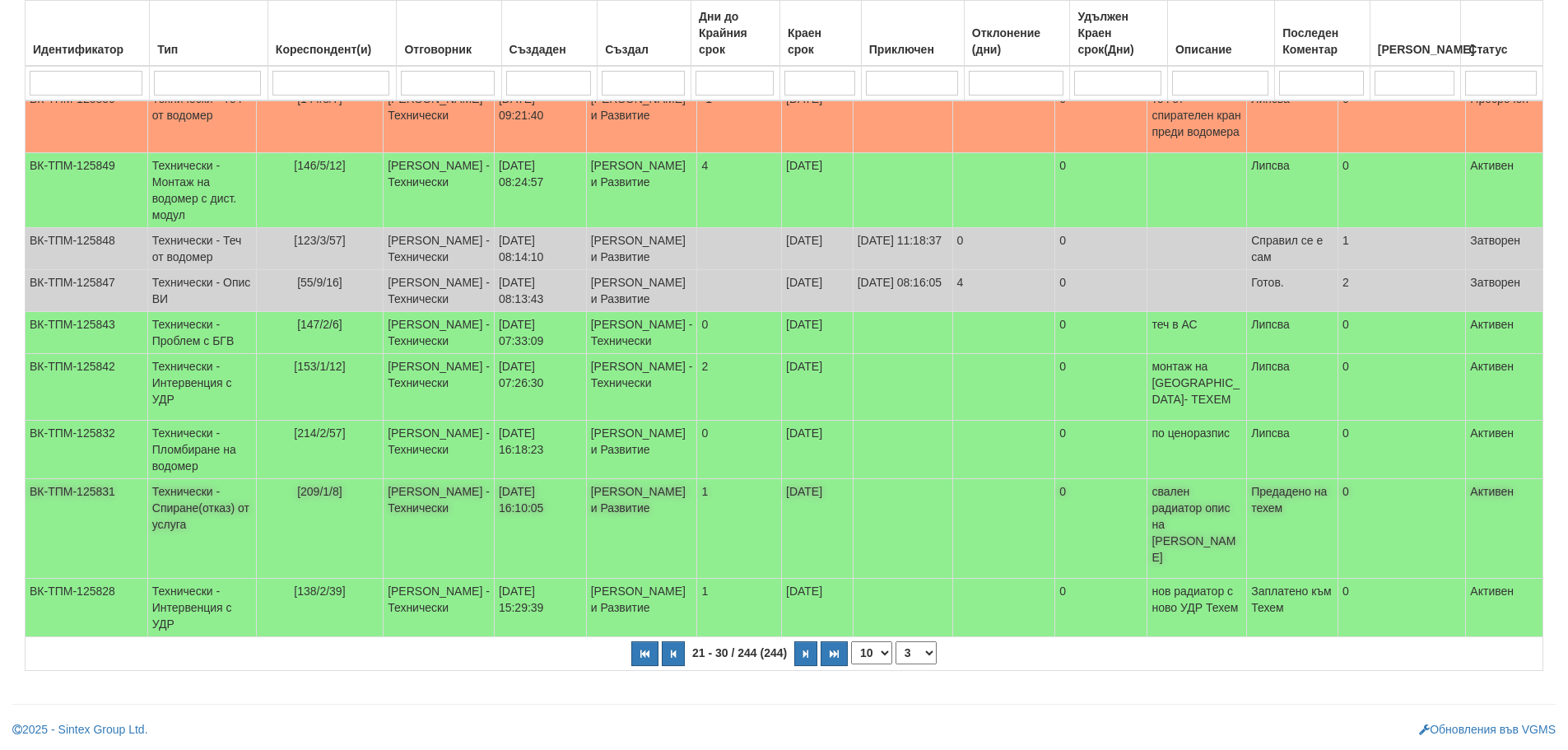
scroll to position [364, 0]
click at [913, 652] on select "1 2 3 4 5 6 7 8 10 15 20 25" at bounding box center [916, 653] width 41 height 23
click at [896, 641] on select "1 2 3 4 5 6 7 8 10 15 20 25" at bounding box center [916, 653] width 41 height 23
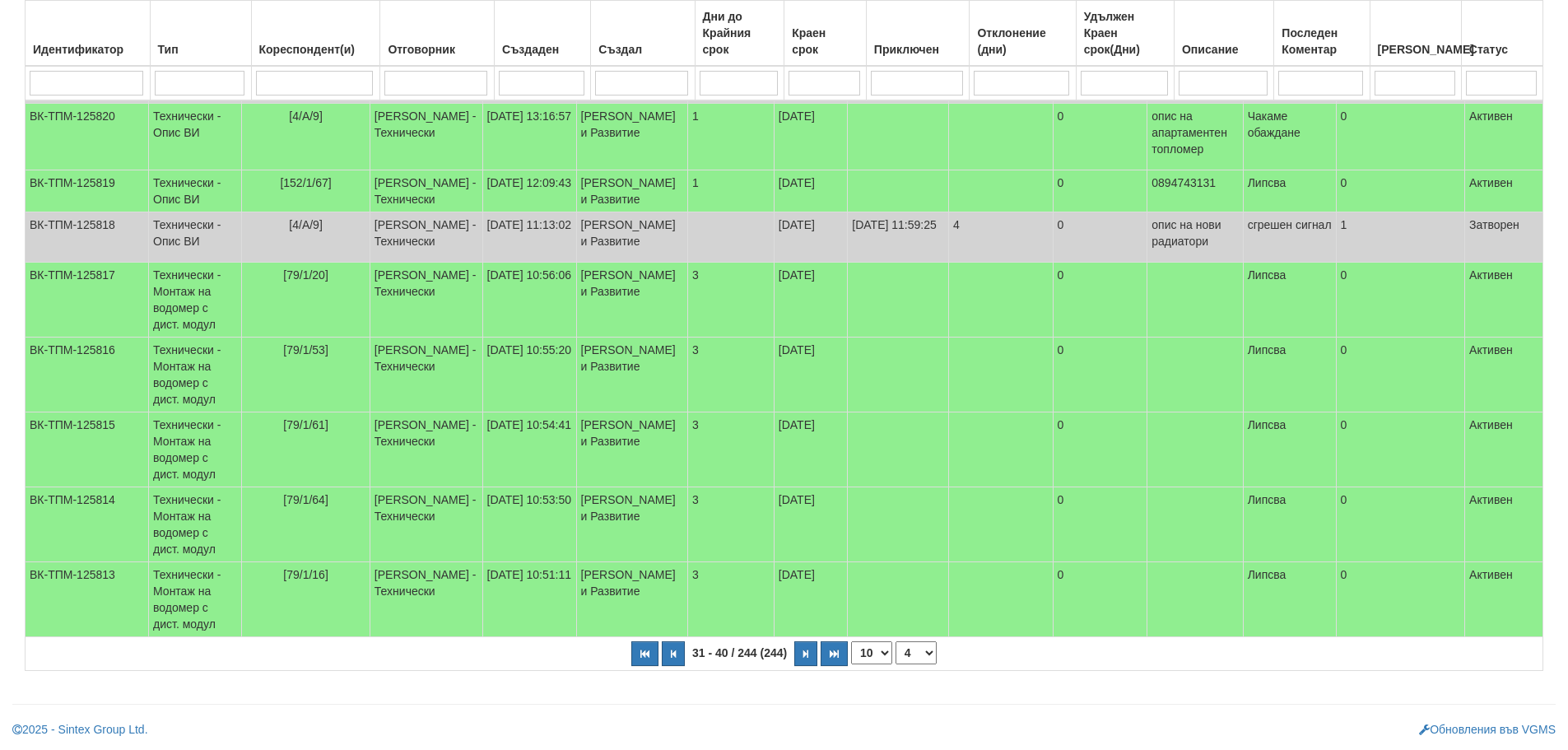
click at [922, 651] on select "1 2 3 4 5 6 7 8 9 10 15 20 25" at bounding box center [916, 653] width 41 height 23
click at [896, 658] on select "1 2 3 4 5 6 7 8 9 10 15 20 25" at bounding box center [916, 653] width 41 height 23
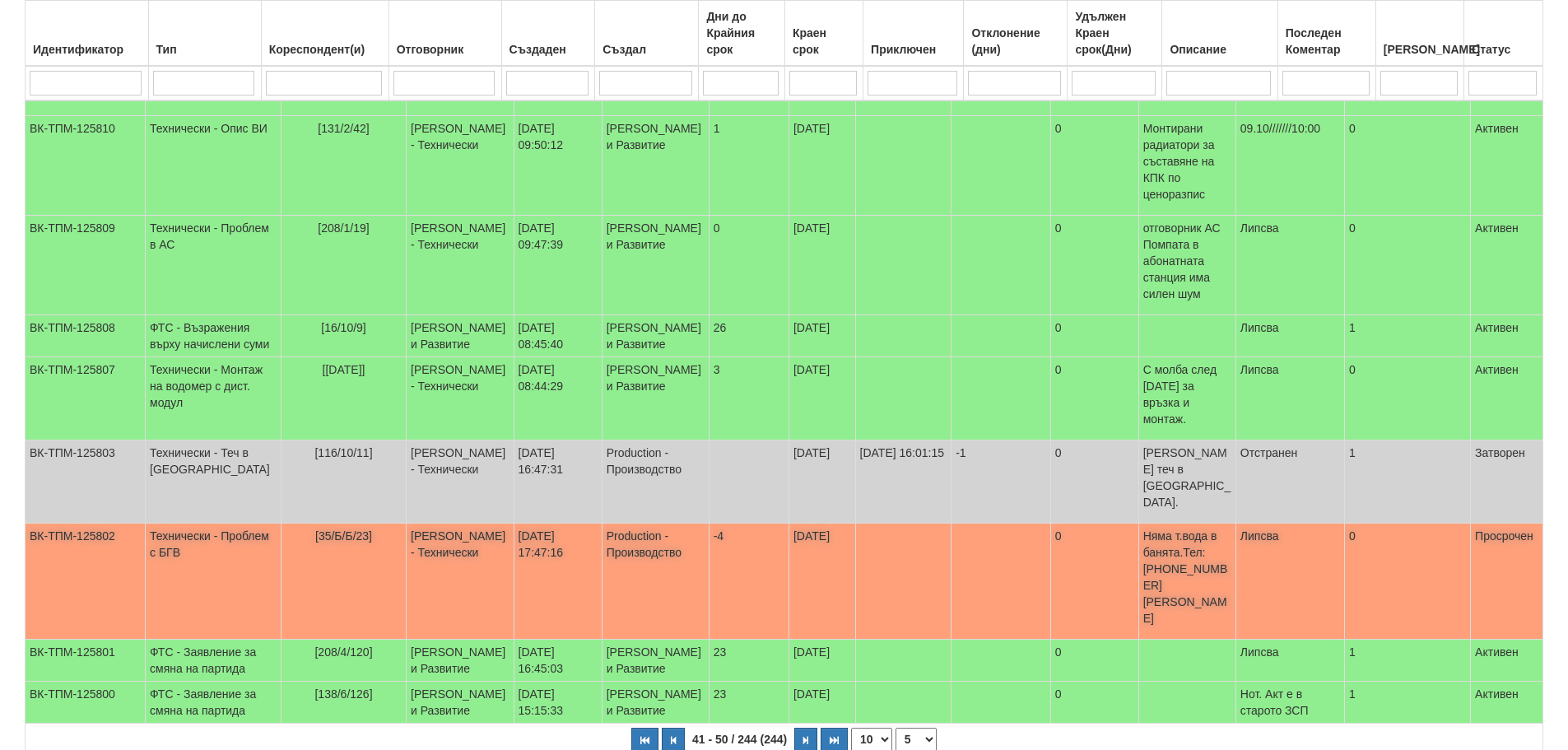
scroll to position [381, 0]
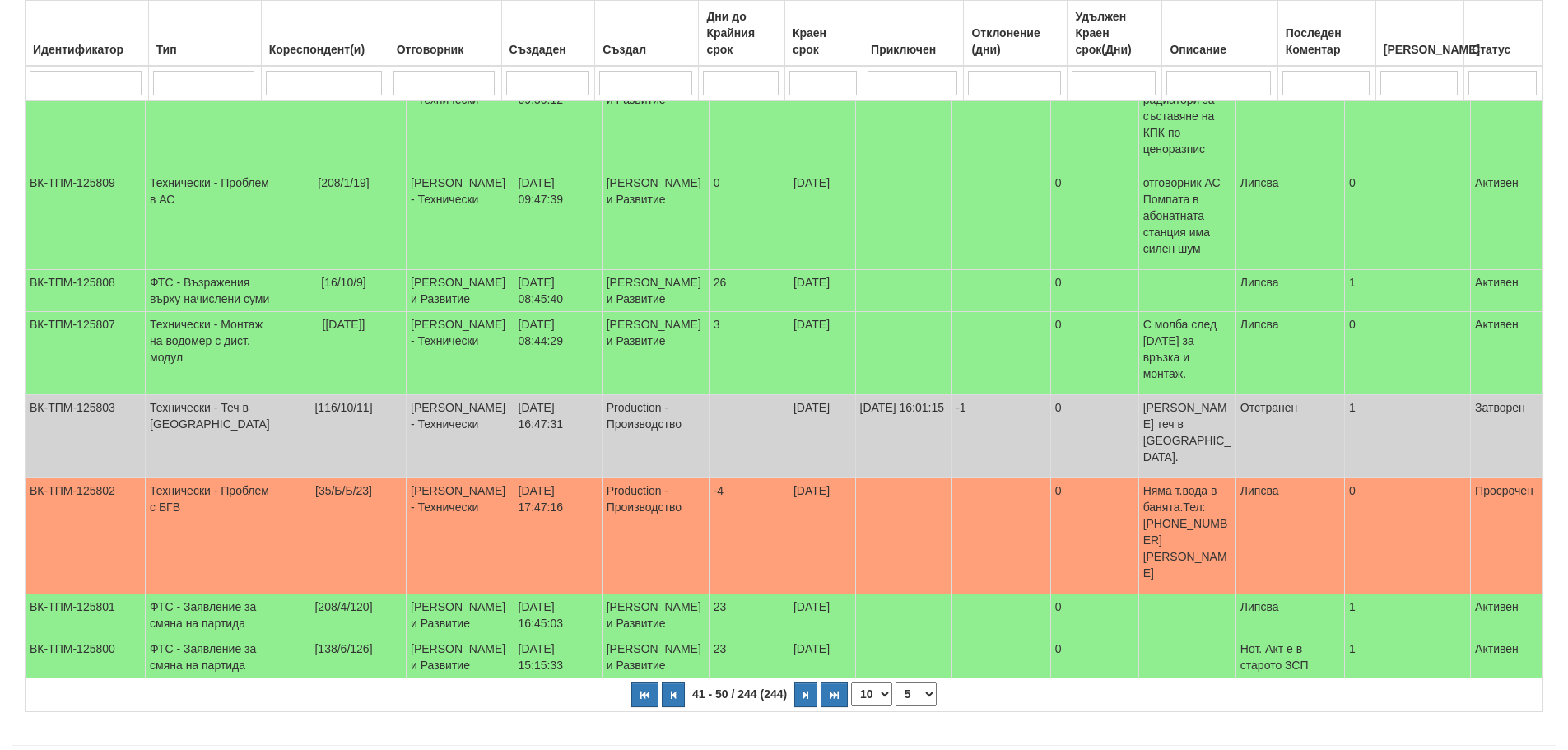
click at [916, 682] on select "1 2 3 4 5 6 7 8 9 10 15 20 25" at bounding box center [916, 693] width 41 height 23
click at [896, 705] on select "1 2 3 4 5 6 7 8 9 10 15 20 25" at bounding box center [916, 693] width 41 height 23
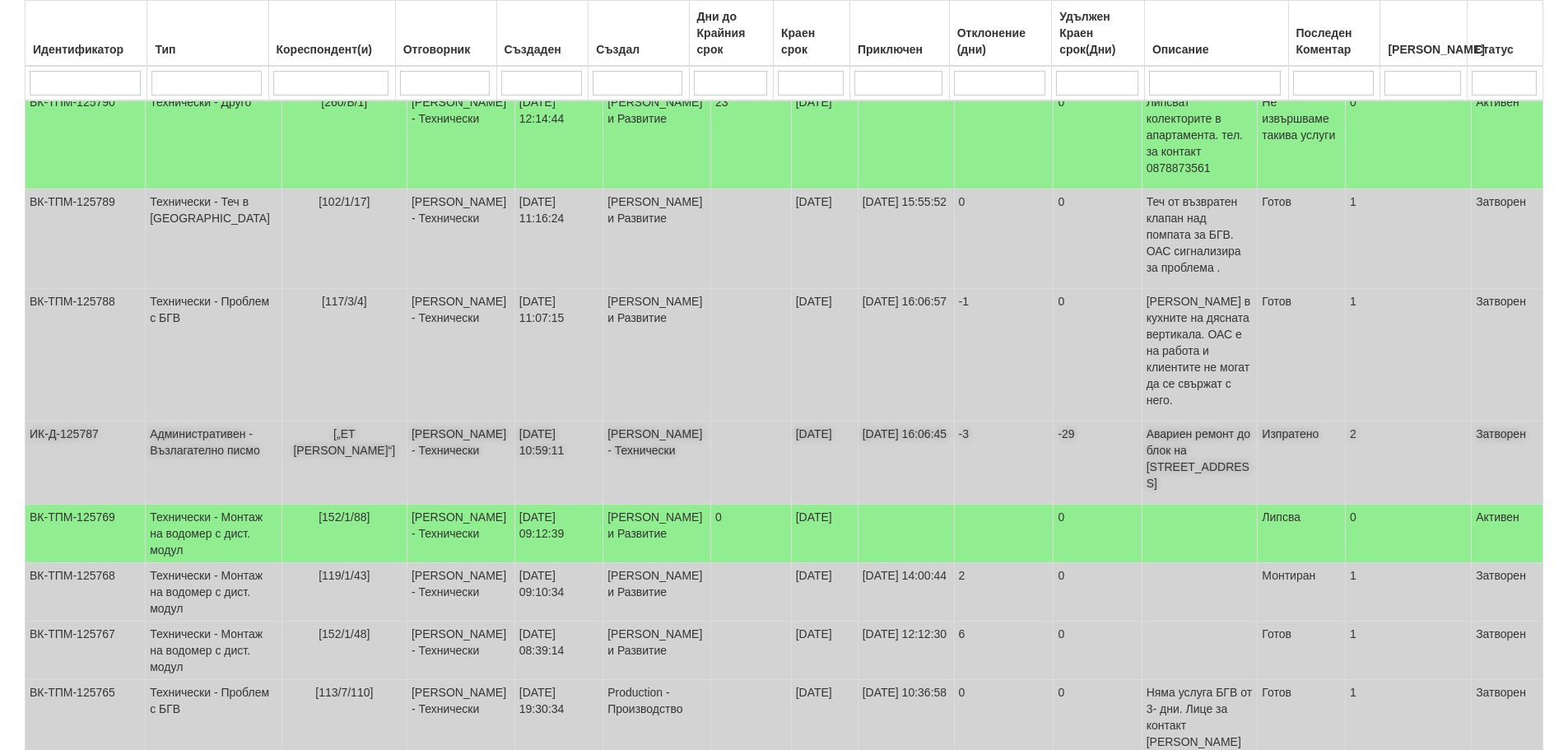
scroll to position [471, 0]
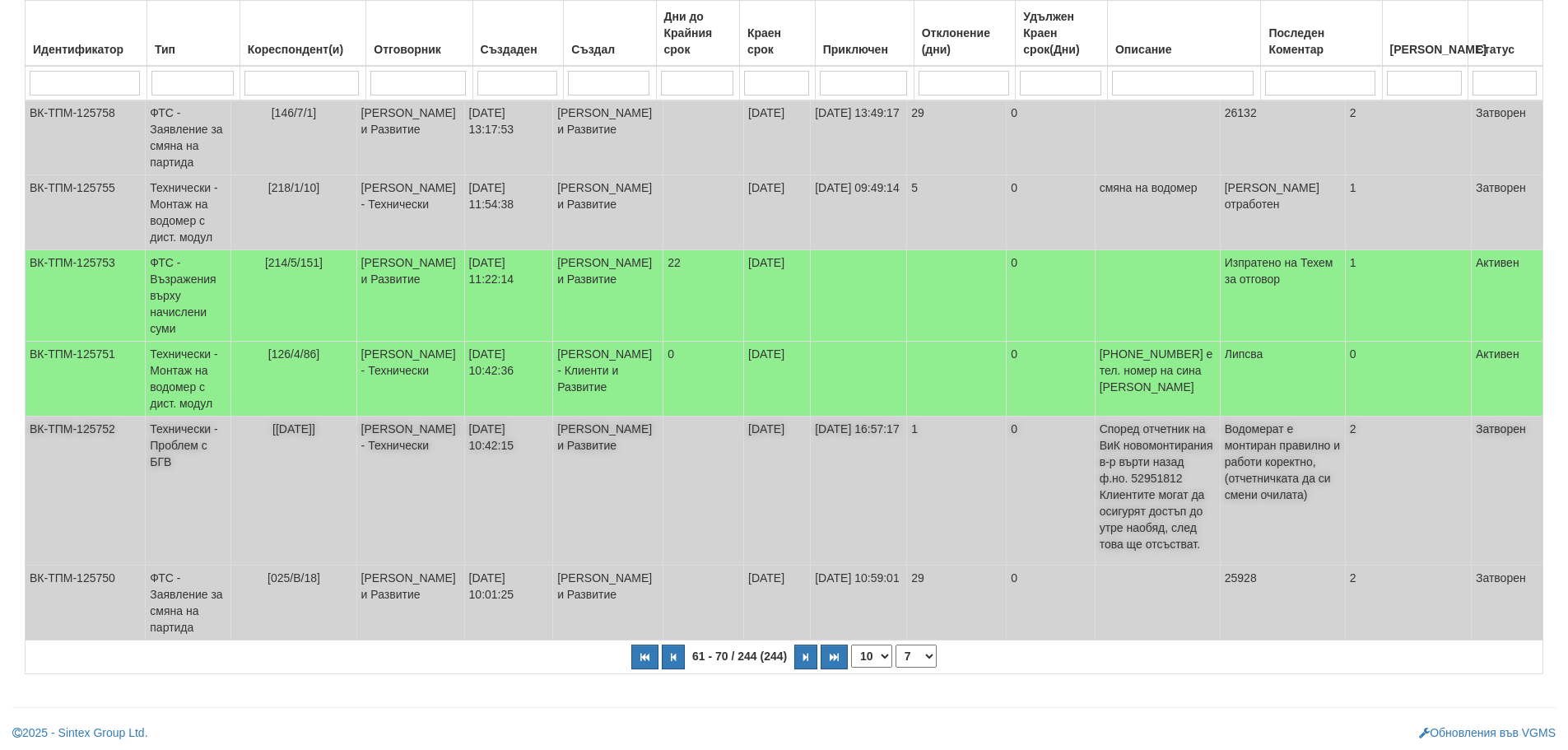
scroll to position [513, 0]
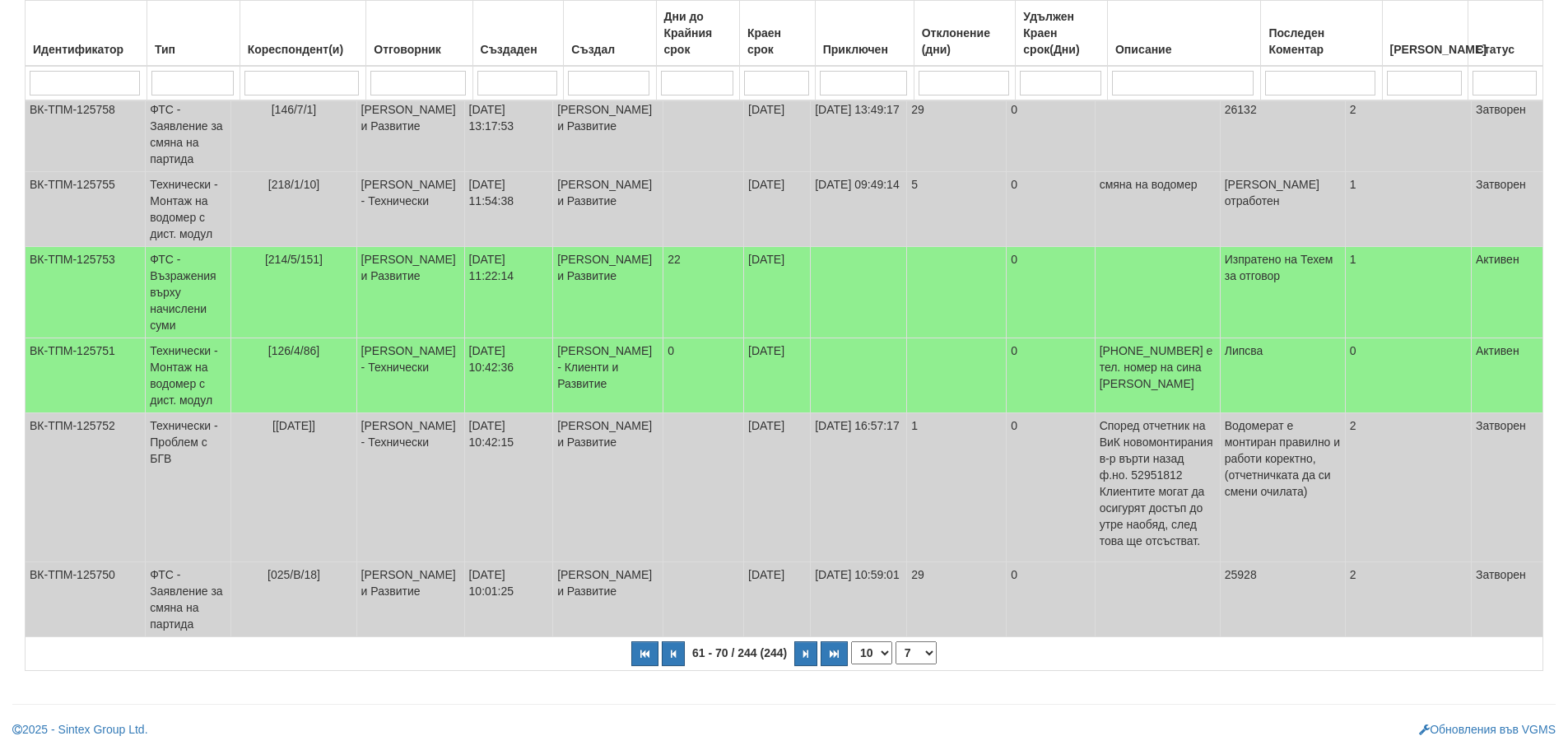
click at [917, 654] on select "1 2 3 4 5 6 7 8 9 10 11 12 15 20 25" at bounding box center [916, 653] width 41 height 23
click at [896, 641] on select "1 2 3 4 5 6 7 8 9 10 11 12 15 20 25" at bounding box center [916, 653] width 41 height 23
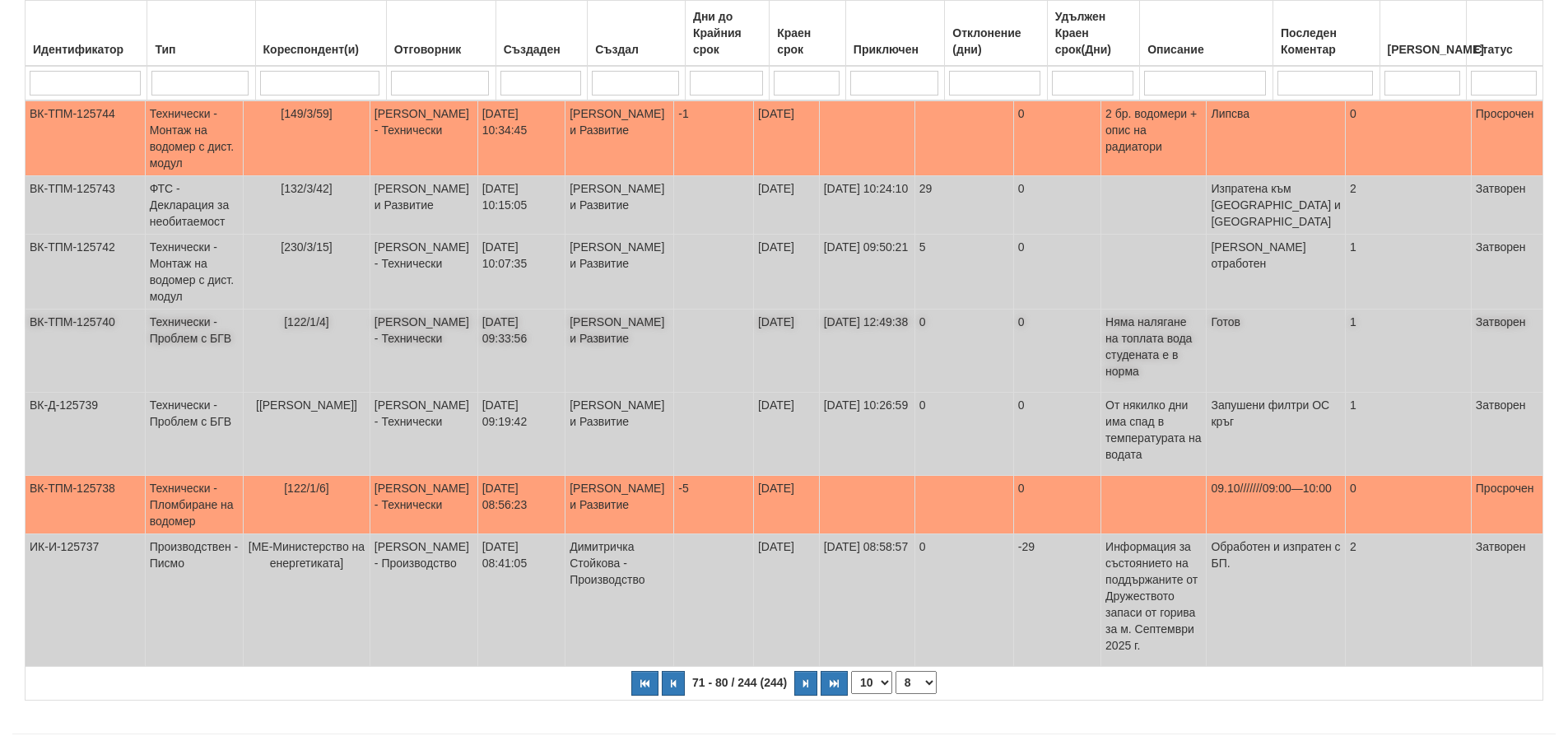
scroll to position [480, 0]
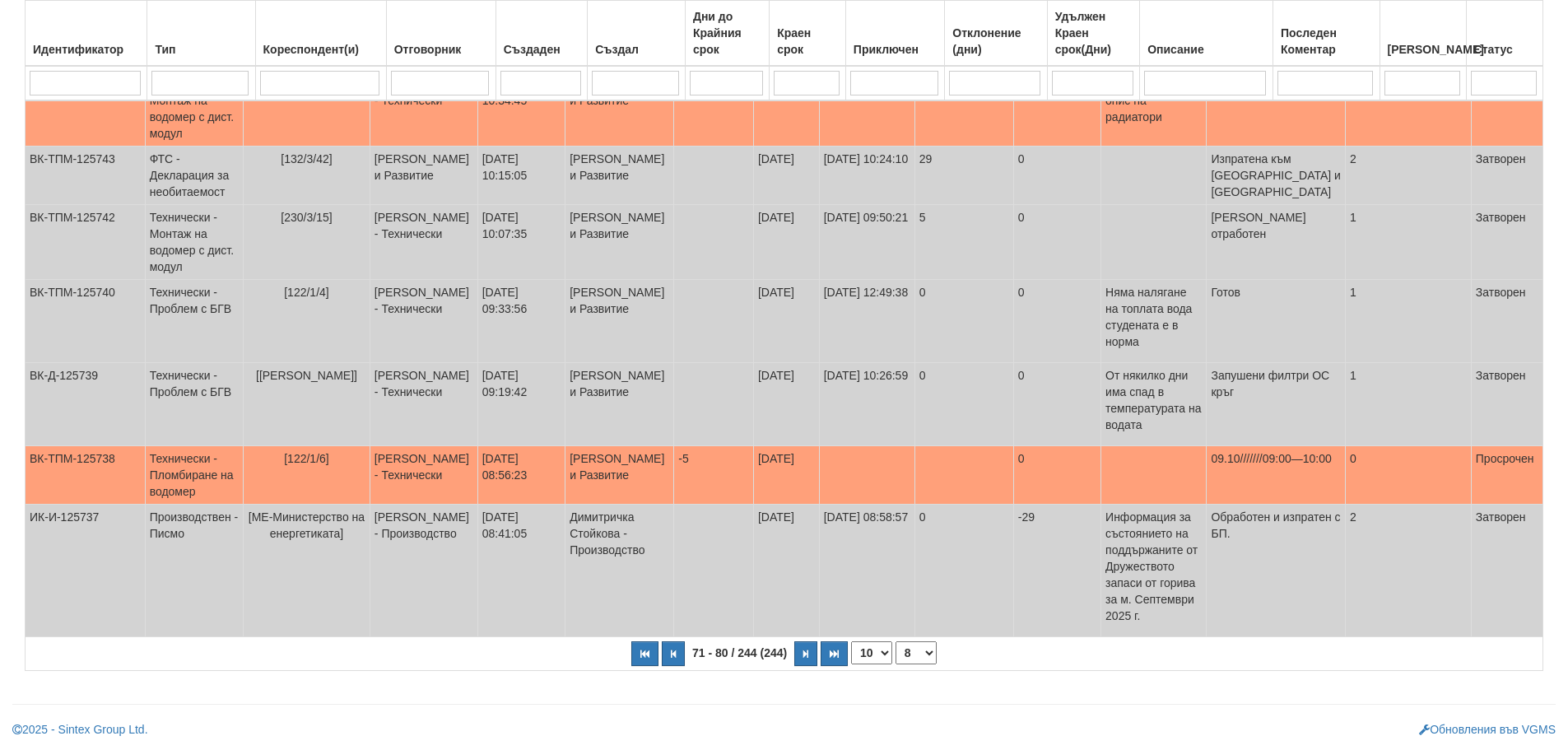
click at [918, 651] on select "1 3 4 5 6 7 8 9 10 11 12 13 15 20 25" at bounding box center [916, 653] width 41 height 23
click at [896, 658] on select "1 3 4 5 6 7 8 9 10 11 12 13 15 20 25" at bounding box center [916, 653] width 41 height 23
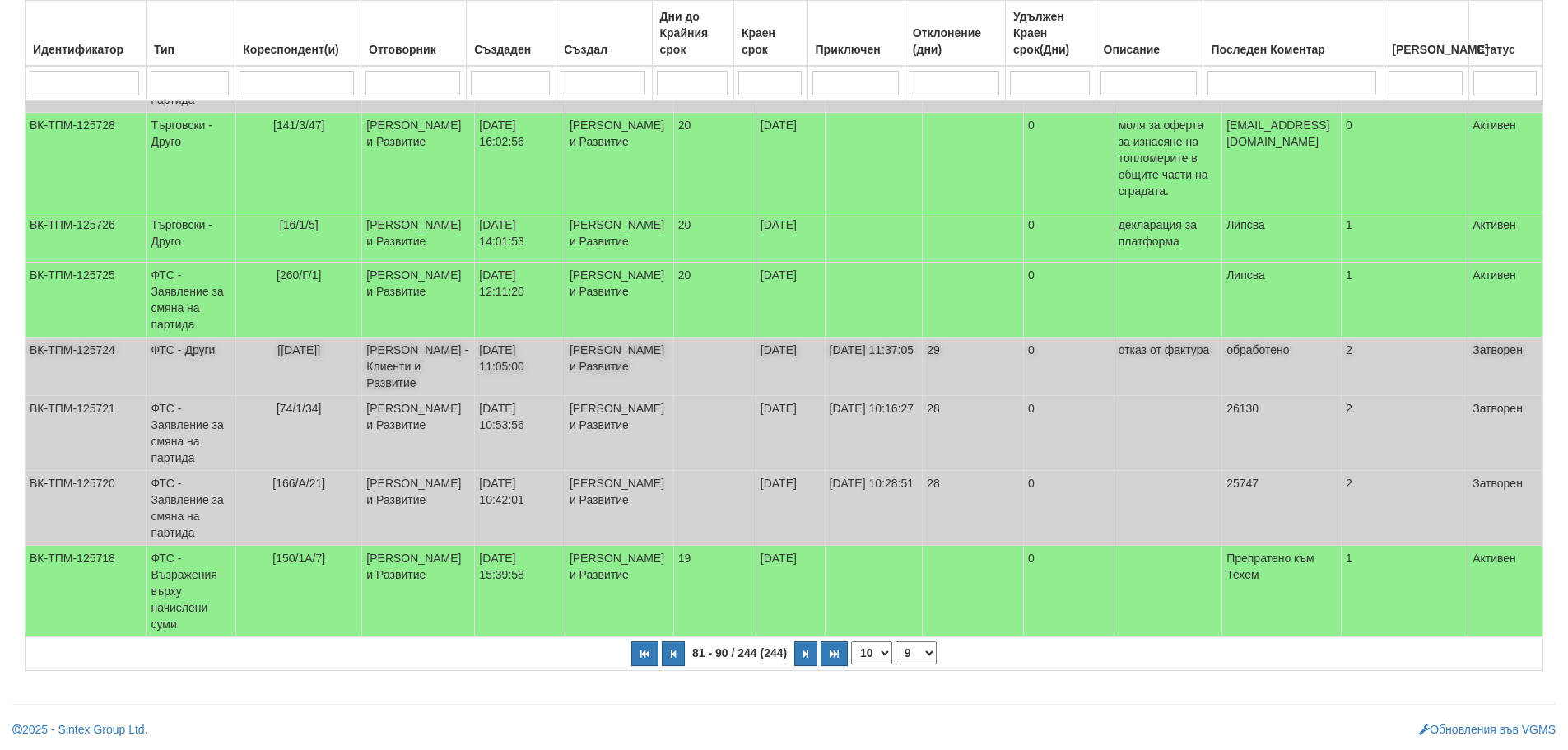
scroll to position [496, 0]
click at [916, 655] on select "1 4 5 6 7 8 9 10 11 12 13 14 15 20 25" at bounding box center [916, 653] width 41 height 23
click at [898, 641] on select "1 4 5 6 7 8 9 10 11 12 13 14 15 20 25" at bounding box center [916, 653] width 41 height 23
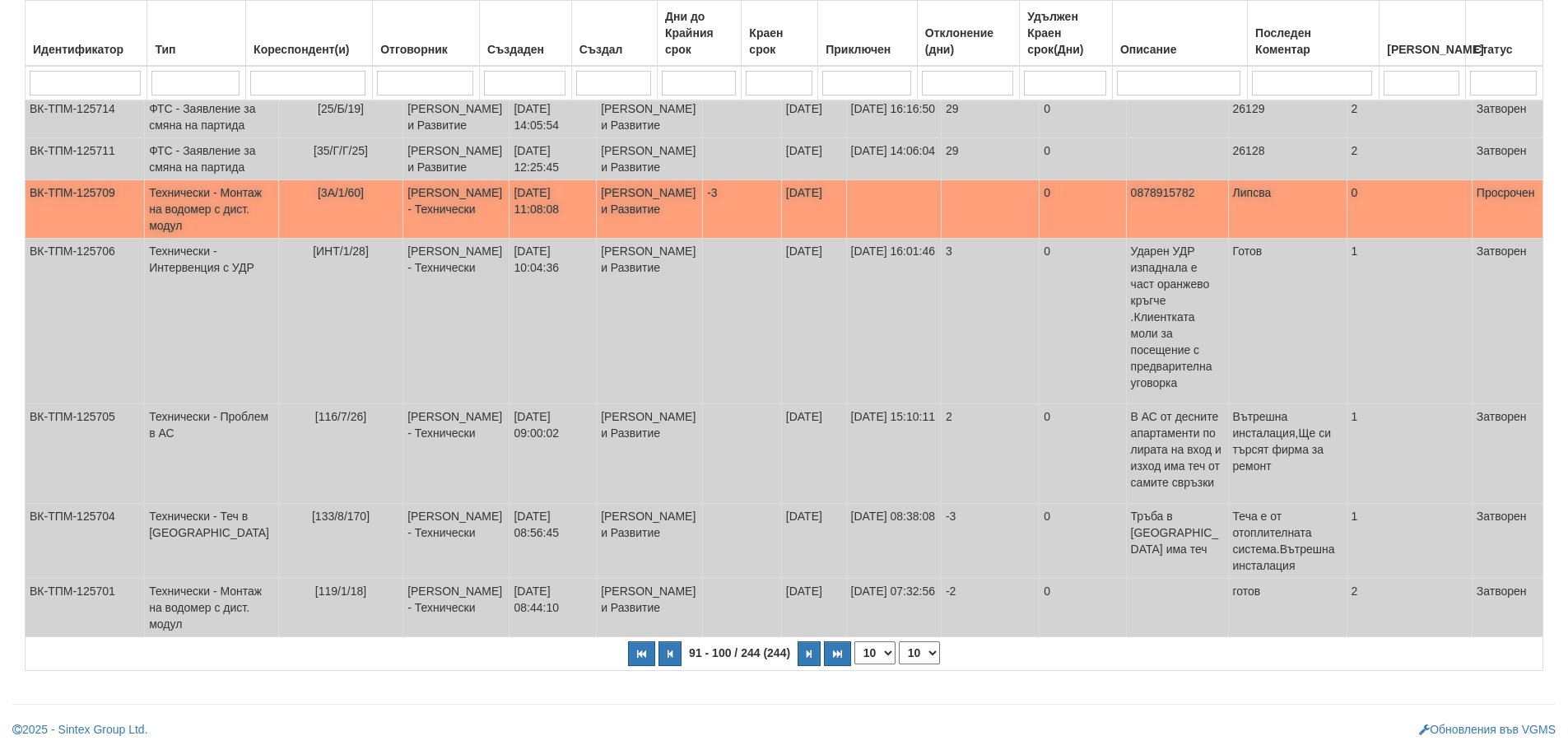
scroll to position [488, 0]
click at [920, 654] on select "1 5 6 7 8 9 10 11 12 13 14 15 20 25" at bounding box center [919, 653] width 41 height 23
click at [902, 641] on select "1 5 6 7 8 9 10 11 12 13 14 15 20 25" at bounding box center [919, 653] width 41 height 23
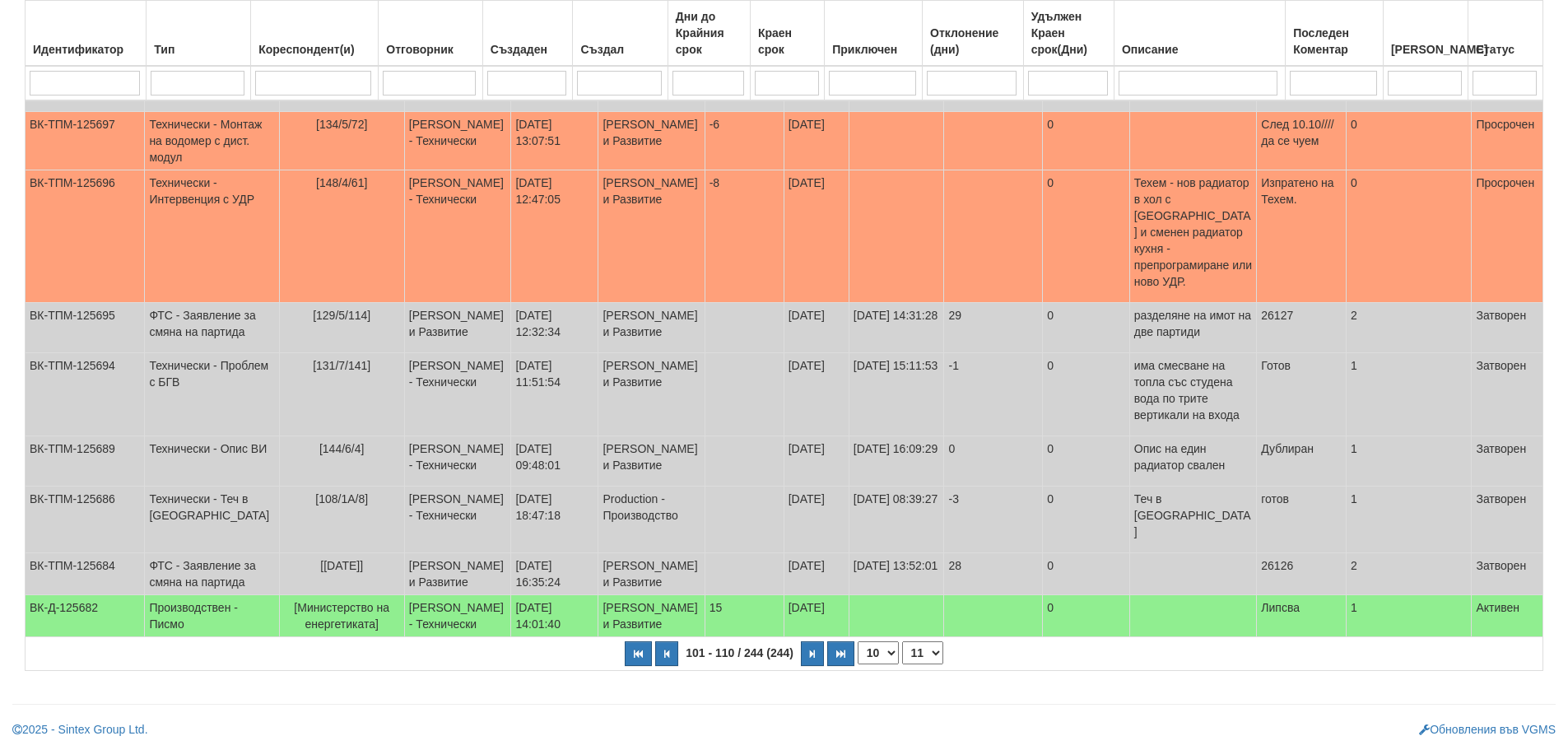
click at [913, 655] on select "1 5 6 7 8 9 10 11 12 13 14 15 16 20 25" at bounding box center [922, 653] width 41 height 23
click at [903, 641] on select "1 5 6 7 8 9 10 11 12 13 14 15 16 20 25" at bounding box center [922, 653] width 41 height 23
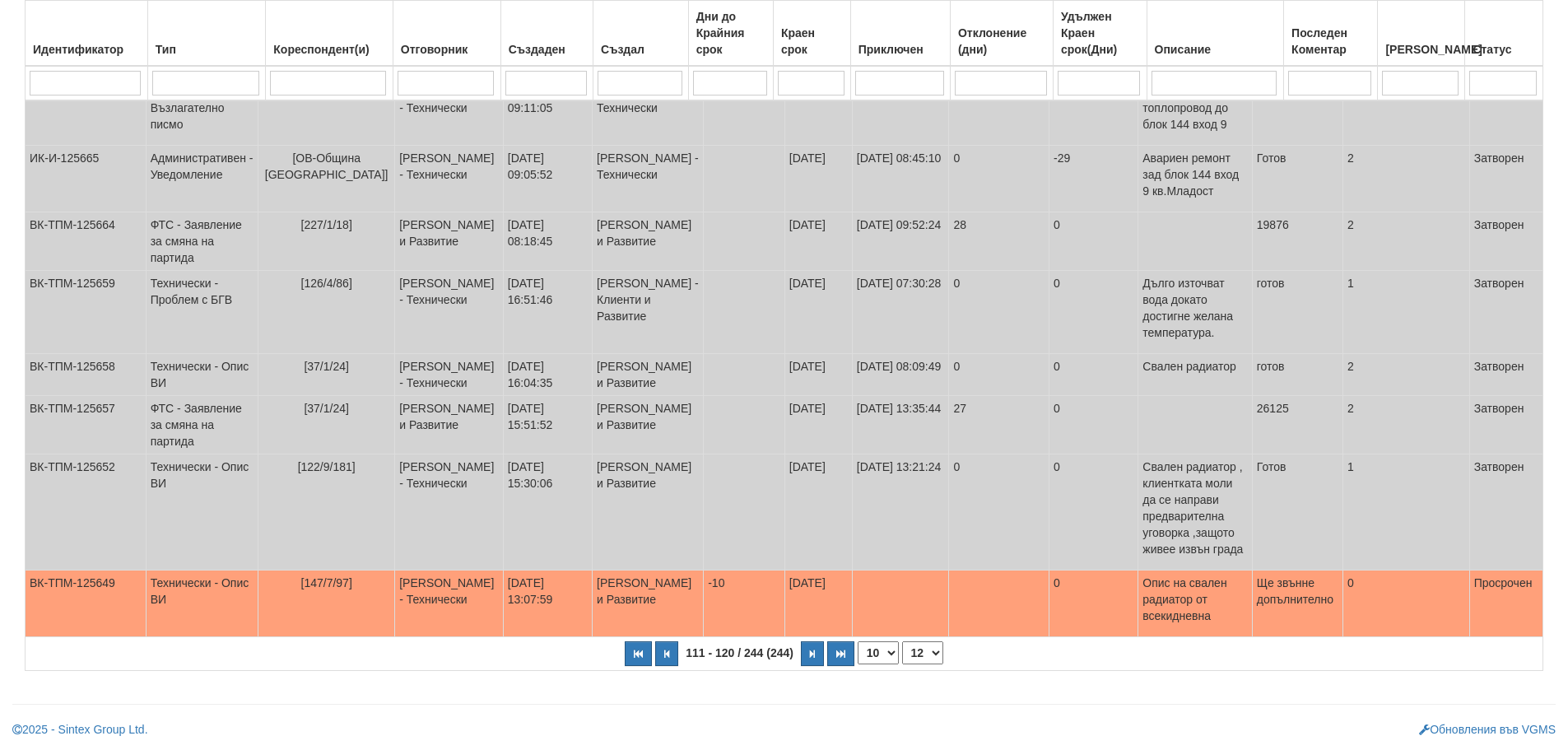
click at [922, 654] on select "1 5 7 8 9 10 11 12 13 14 15 16 17 20 25" at bounding box center [922, 653] width 41 height 23
click at [903, 641] on select "1 5 7 8 9 10 11 12 13 14 15 16 17 20 25" at bounding box center [922, 653] width 41 height 23
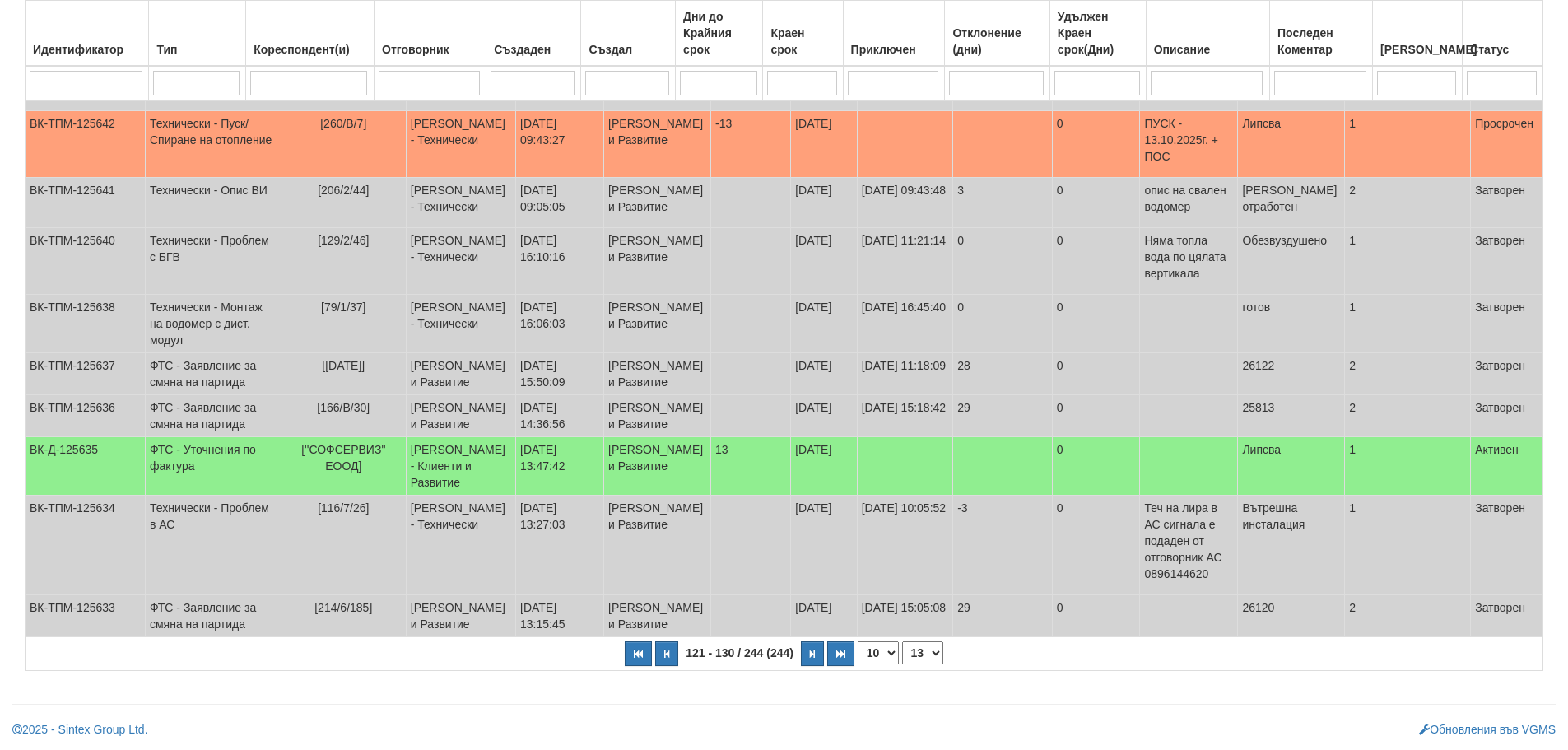
scroll to position [455, 0]
click at [930, 656] on select "1 5 8 9 10 11 12 13 14 15 16 17 18 20 25" at bounding box center [922, 653] width 41 height 23
click at [903, 664] on select "1 5 8 9 10 11 12 13 14 15 16 17 18 20 25" at bounding box center [922, 653] width 41 height 23
select select "14"
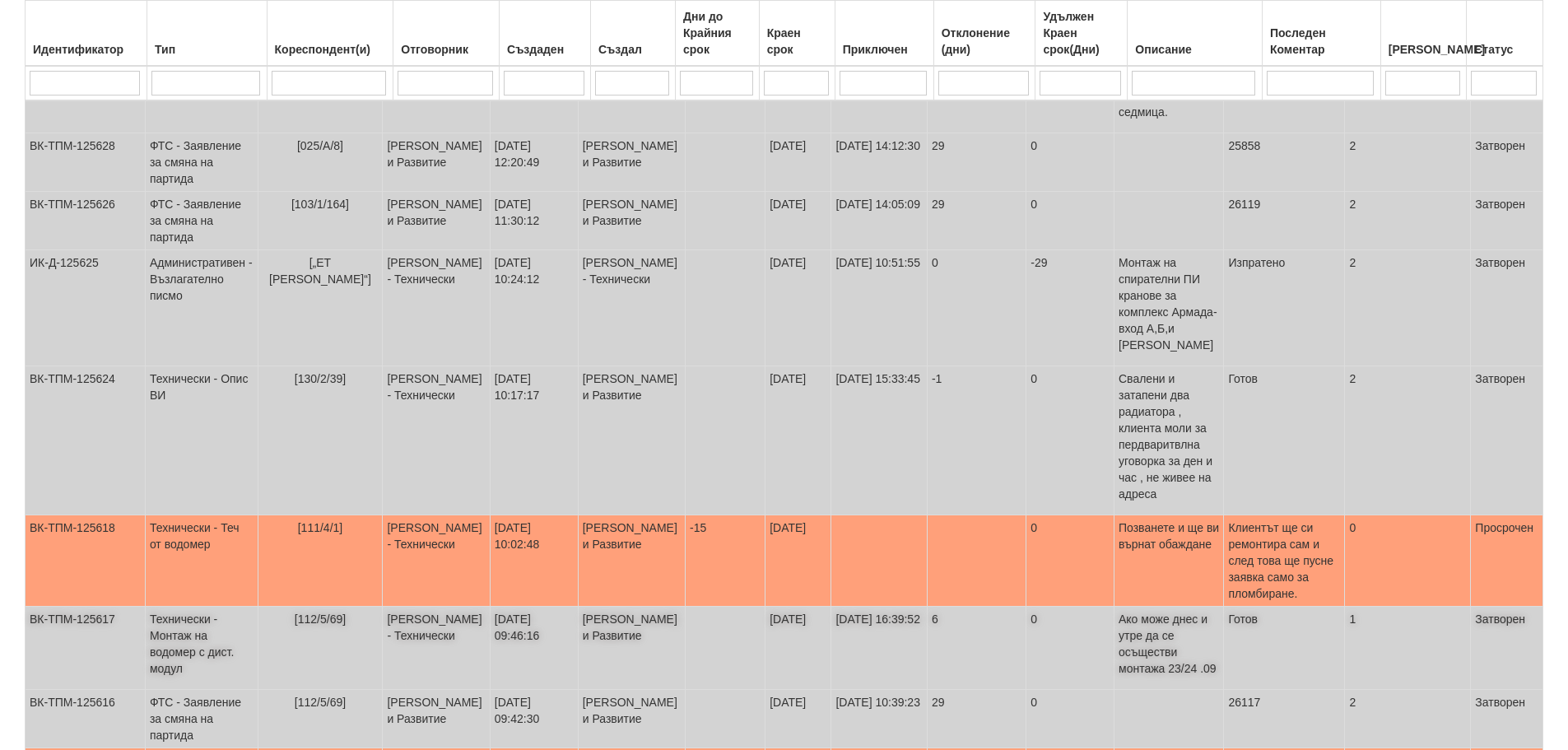
scroll to position [290, 0]
